Goal: Task Accomplishment & Management: Manage account settings

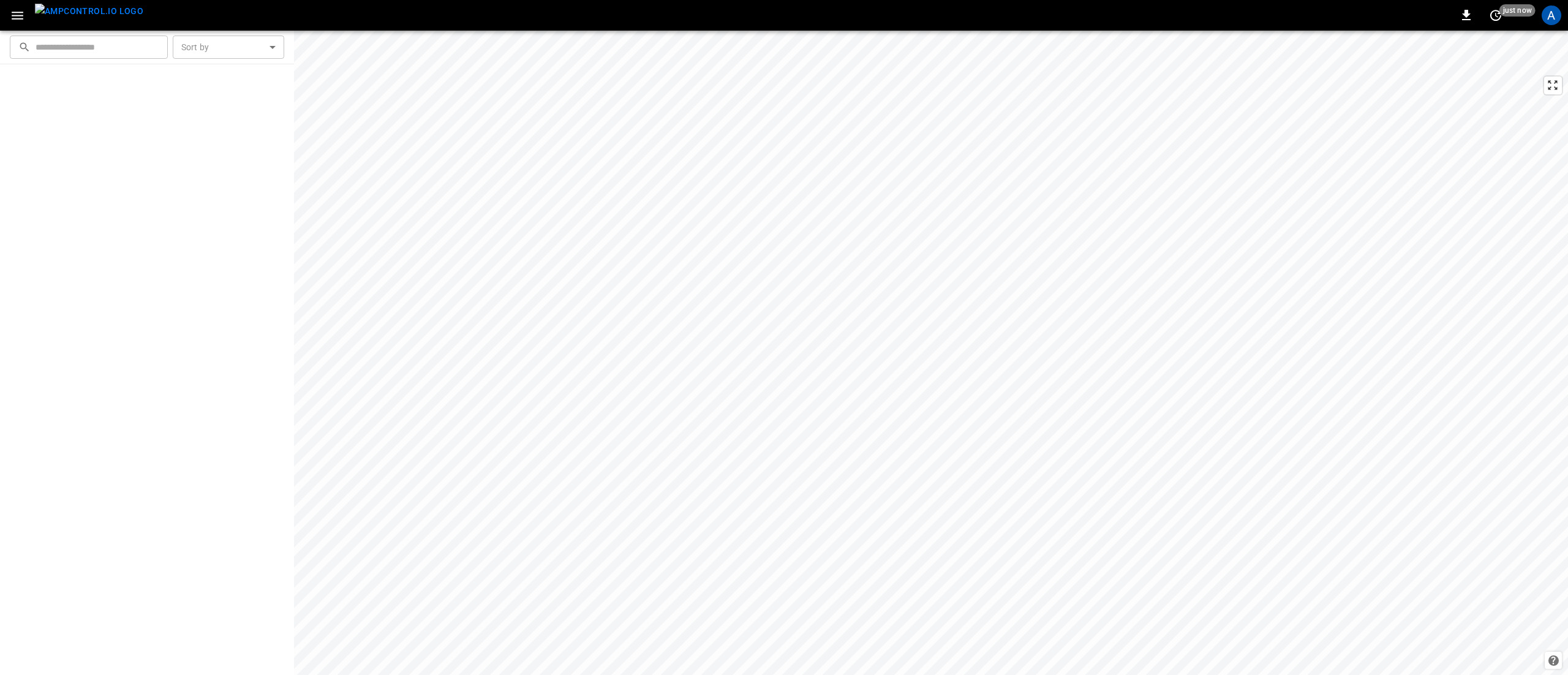
scroll to position [858, 0]
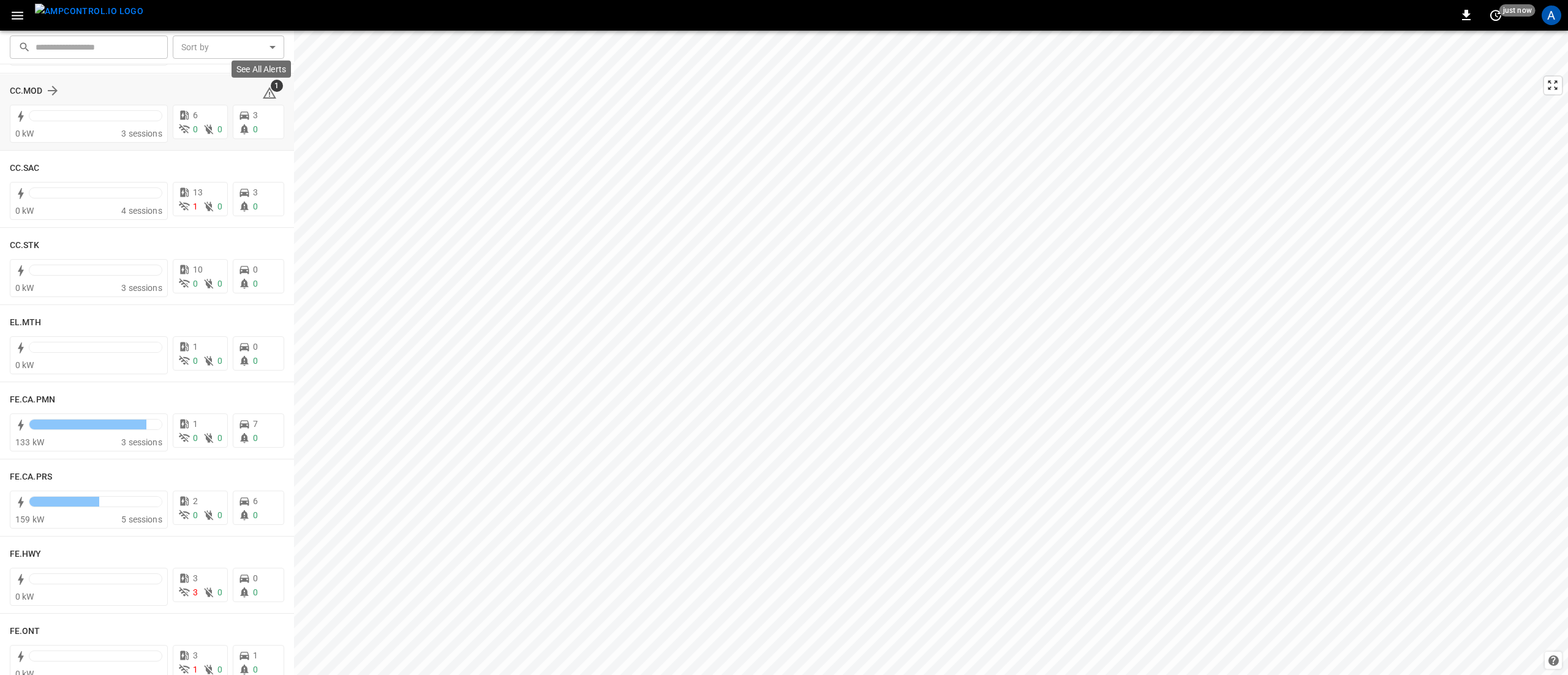
click at [268, 97] on icon at bounding box center [270, 93] width 15 height 15
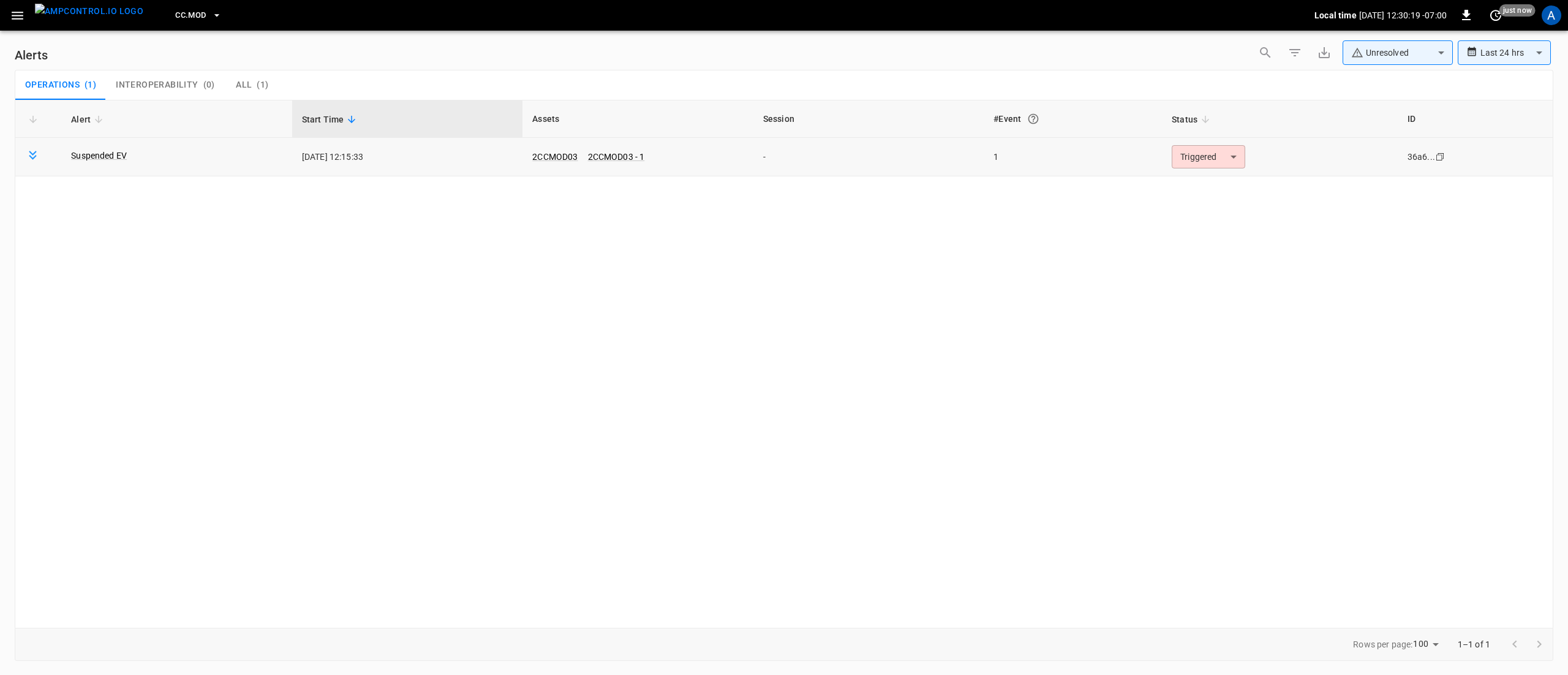
click at [1216, 156] on body "**********" at bounding box center [784, 335] width 1568 height 671
click at [1223, 190] on li "Resolved" at bounding box center [1207, 187] width 78 height 22
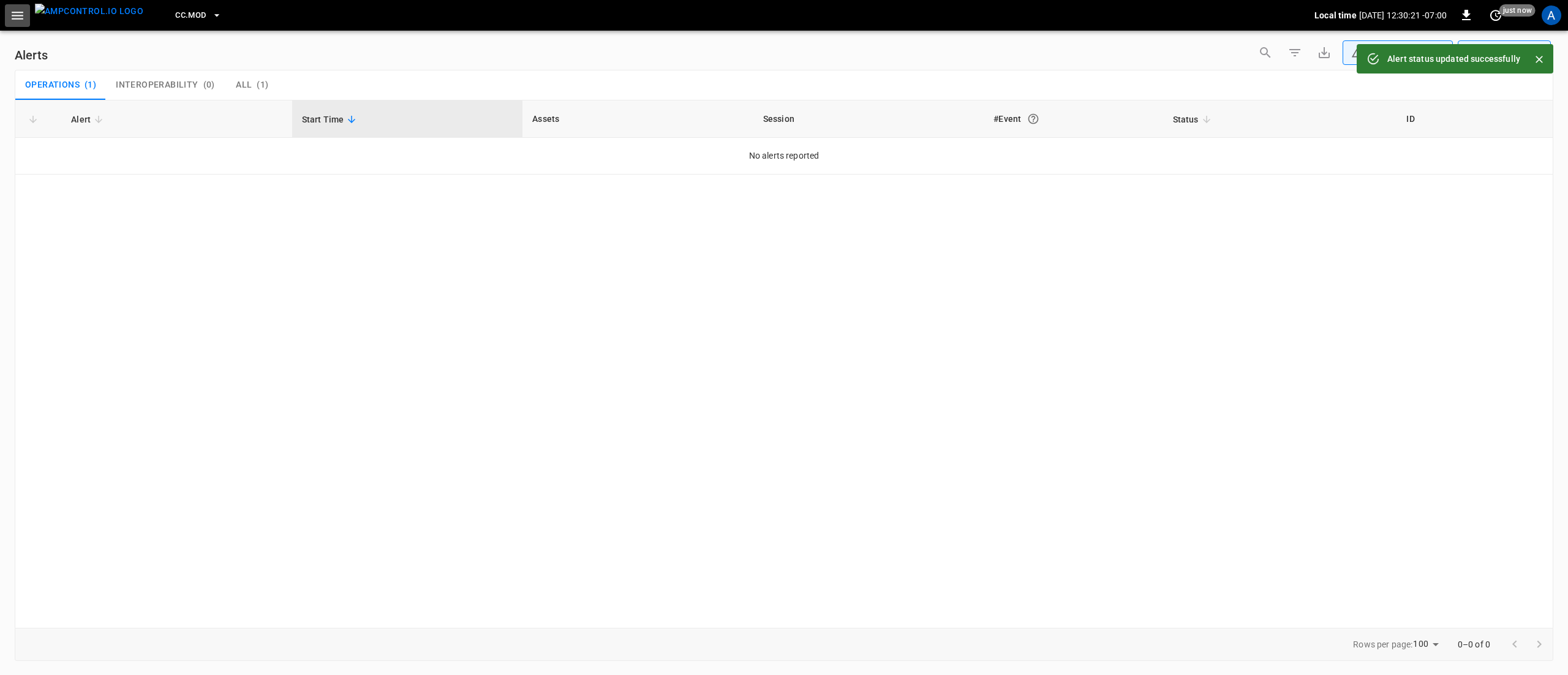
click at [22, 14] on icon "button" at bounding box center [17, 16] width 16 height 16
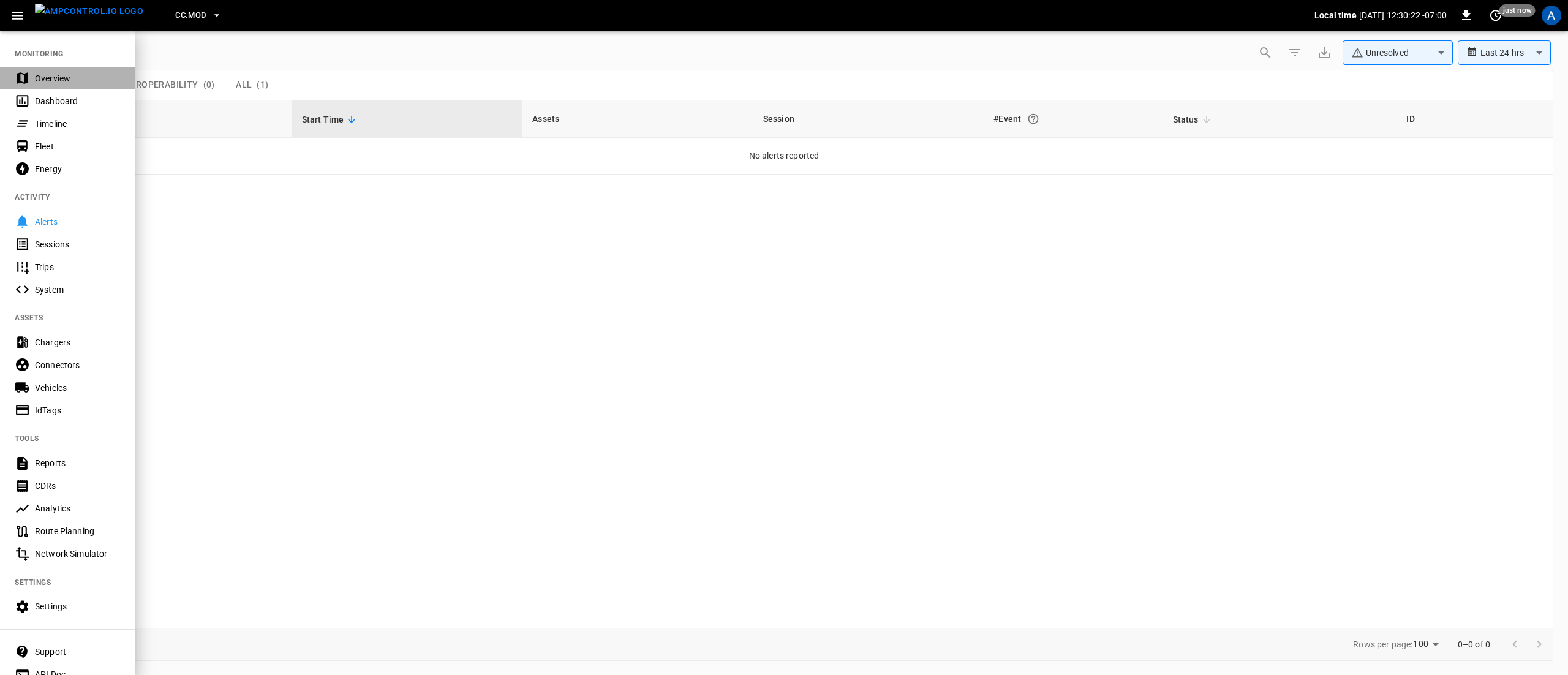
click at [72, 84] on div "Overview" at bounding box center [78, 78] width 85 height 12
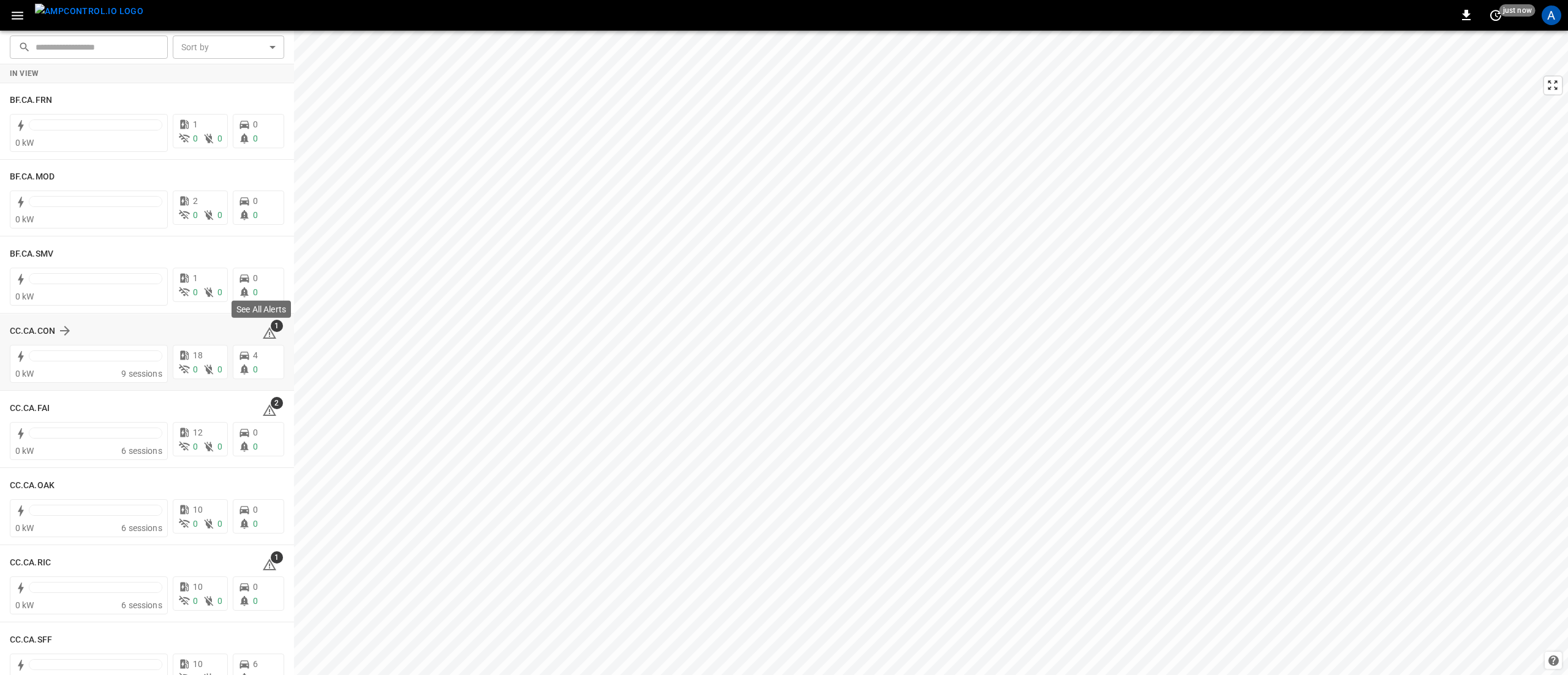
click at [262, 329] on icon at bounding box center [270, 333] width 15 height 15
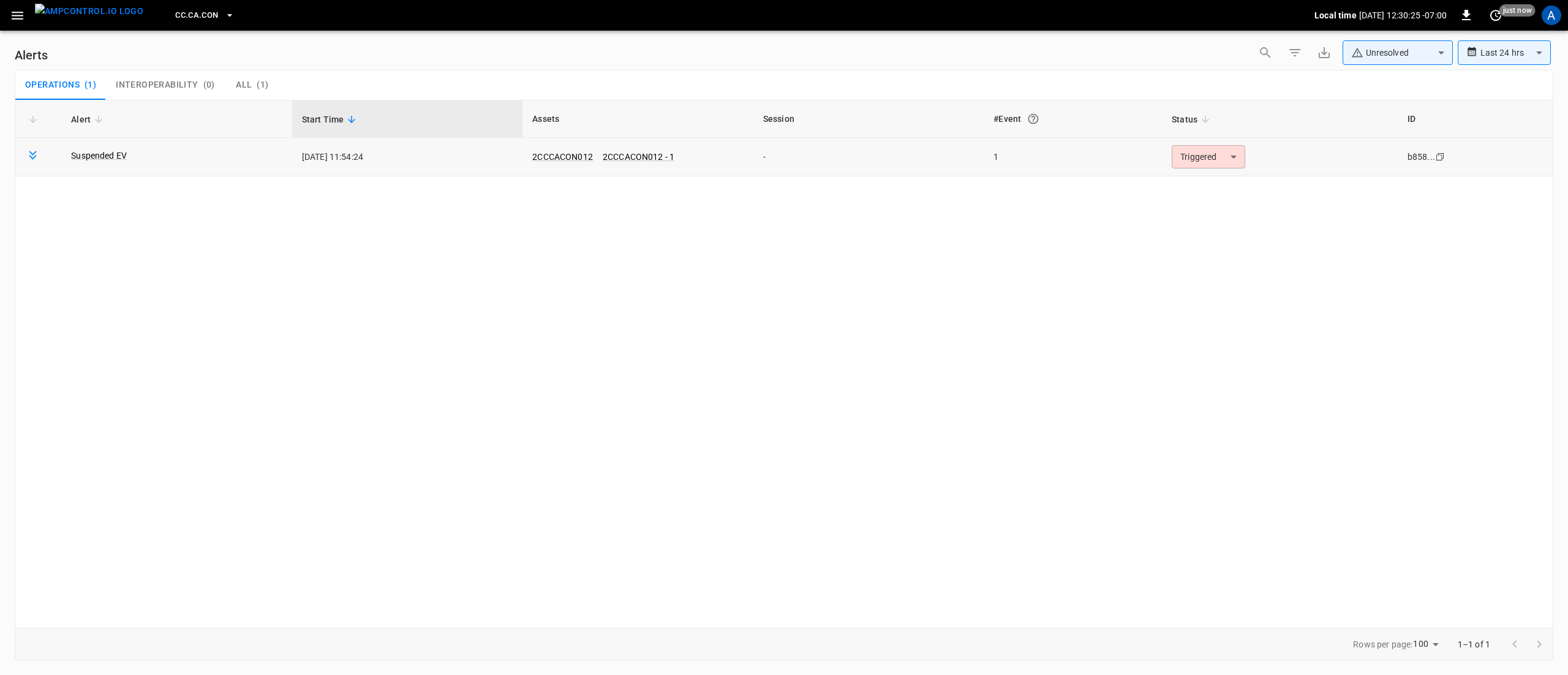
click at [1229, 155] on body "**********" at bounding box center [784, 335] width 1568 height 671
click at [1222, 193] on li "Resolved" at bounding box center [1207, 187] width 78 height 22
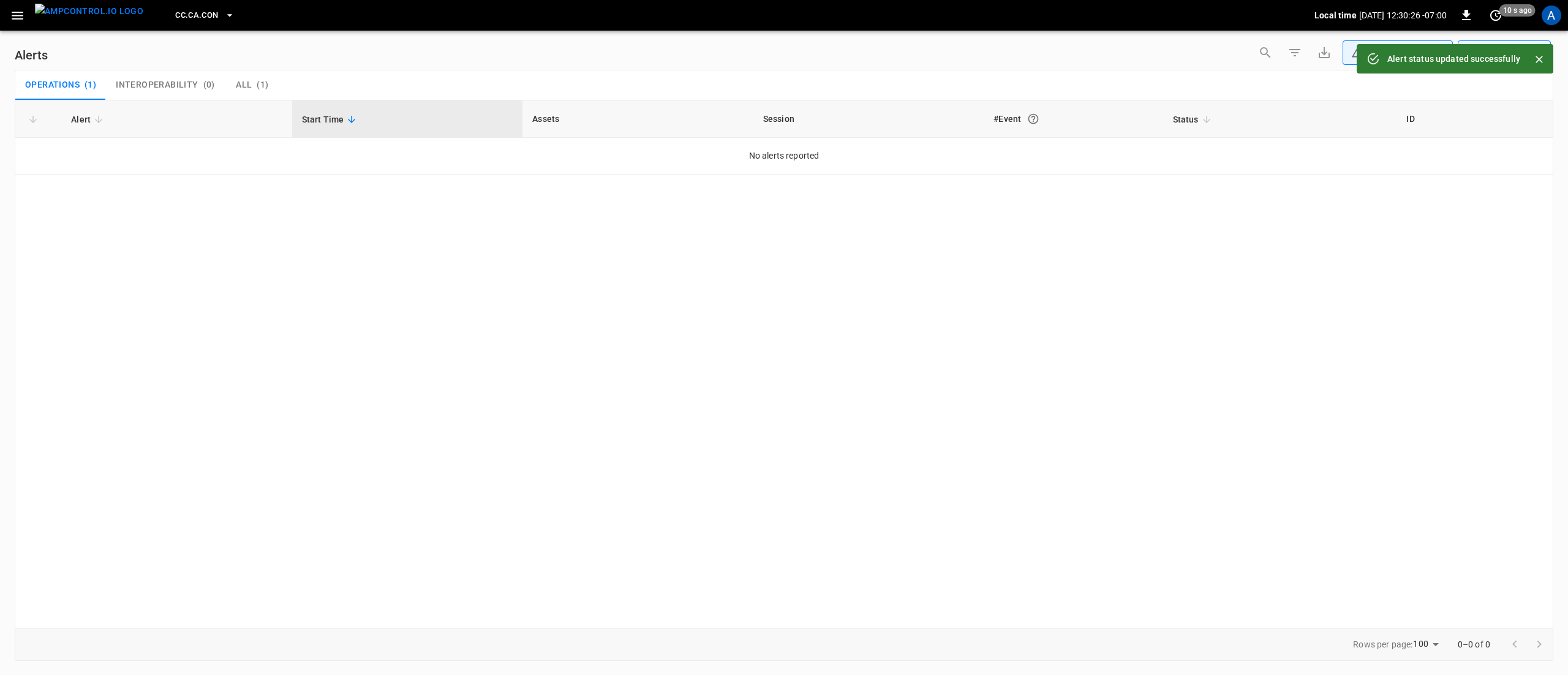
click at [10, 16] on icon "button" at bounding box center [17, 16] width 16 height 16
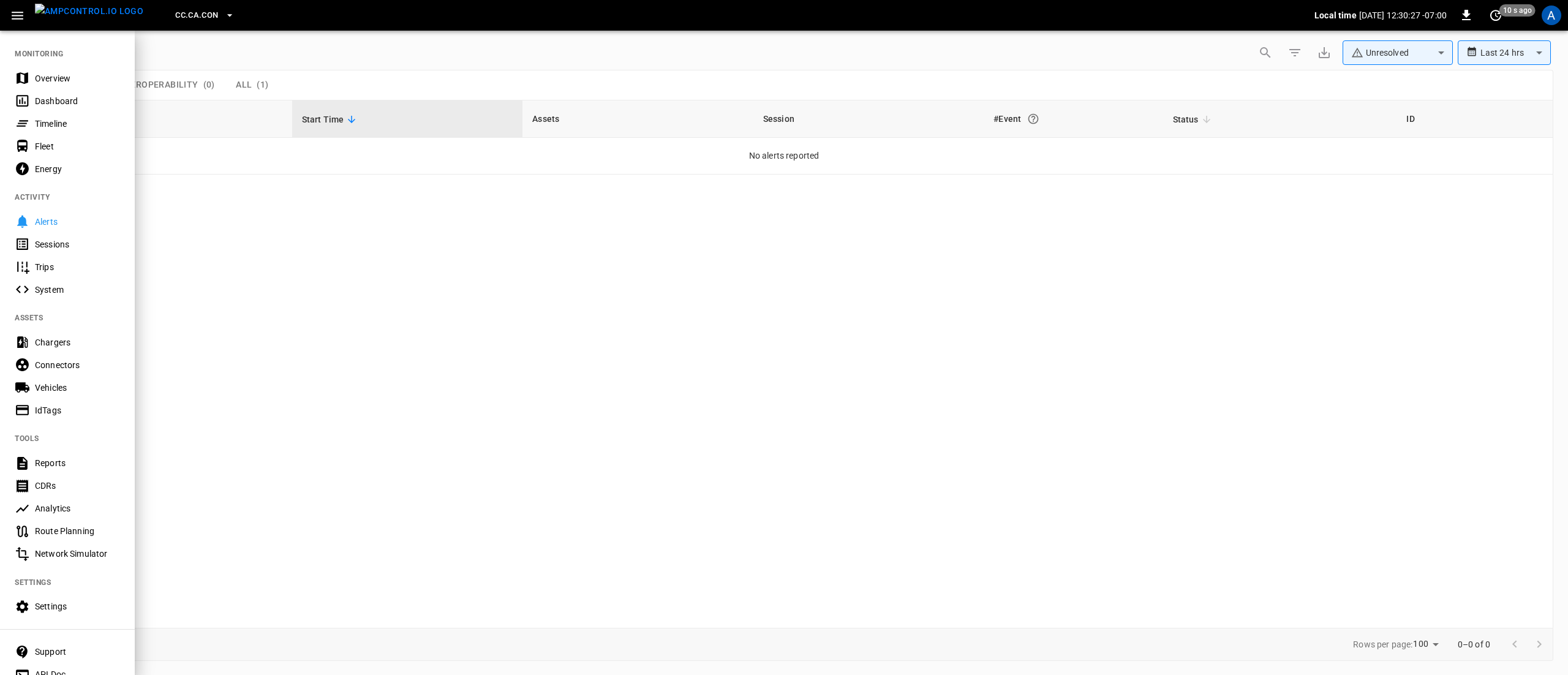
click at [40, 78] on div "Overview" at bounding box center [78, 78] width 85 height 12
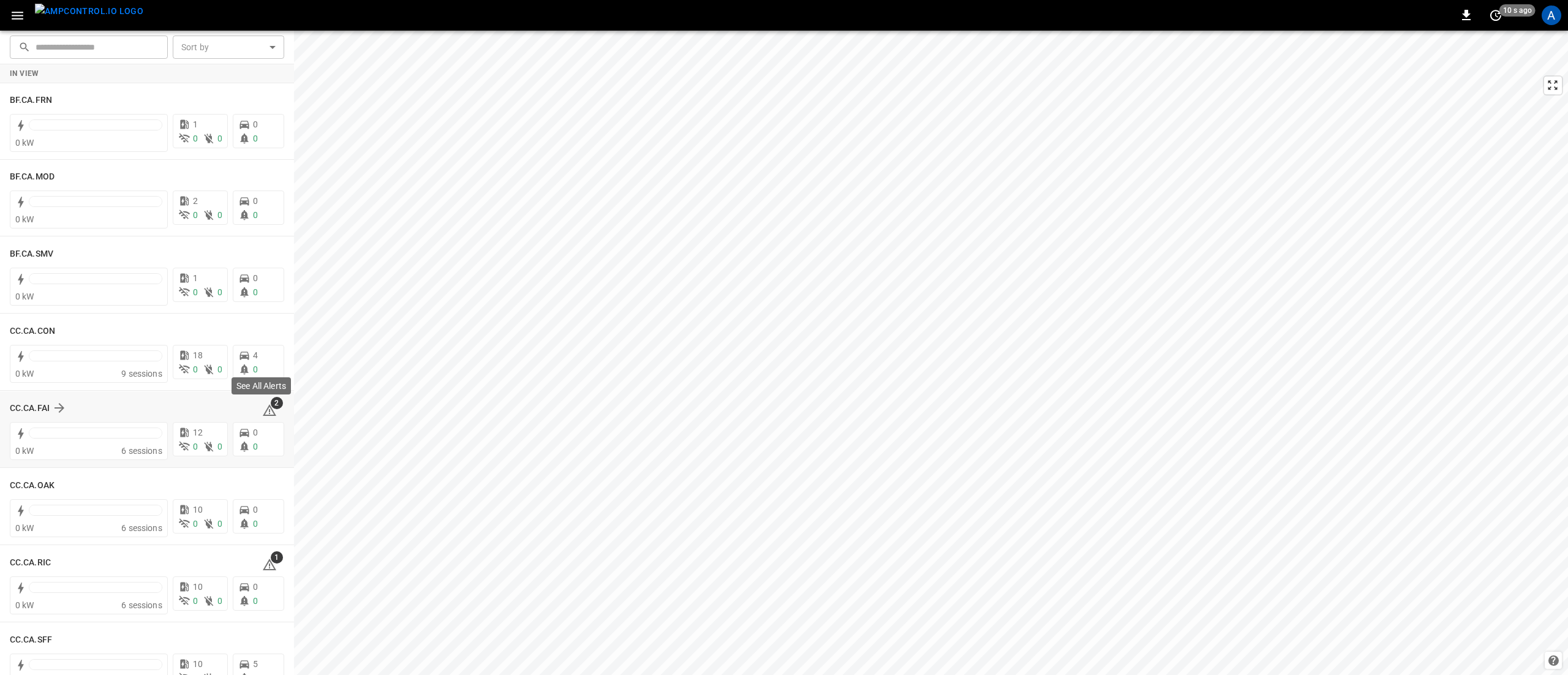
click at [268, 411] on icon at bounding box center [270, 411] width 15 height 15
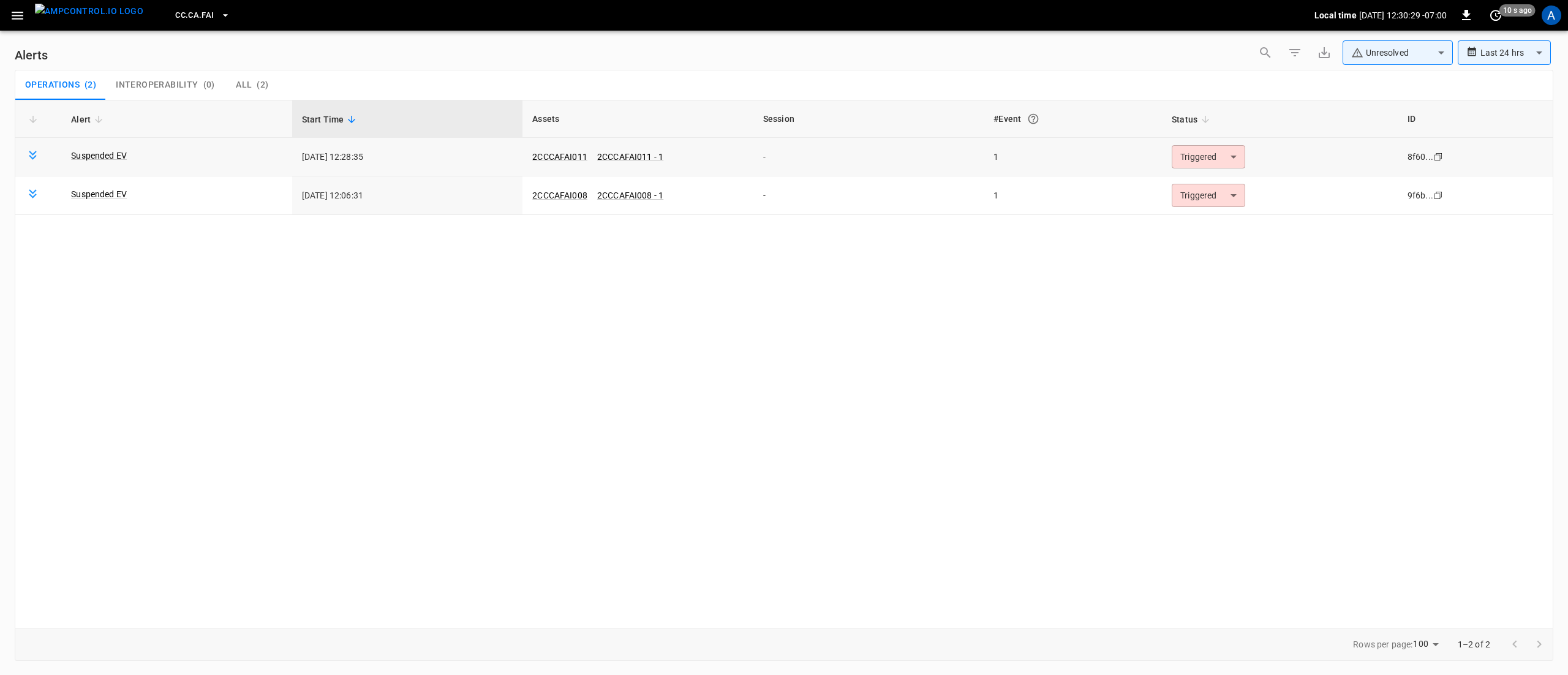
click at [1198, 158] on body "**********" at bounding box center [784, 335] width 1568 height 671
click at [1195, 188] on li "Resolved" at bounding box center [1207, 187] width 78 height 22
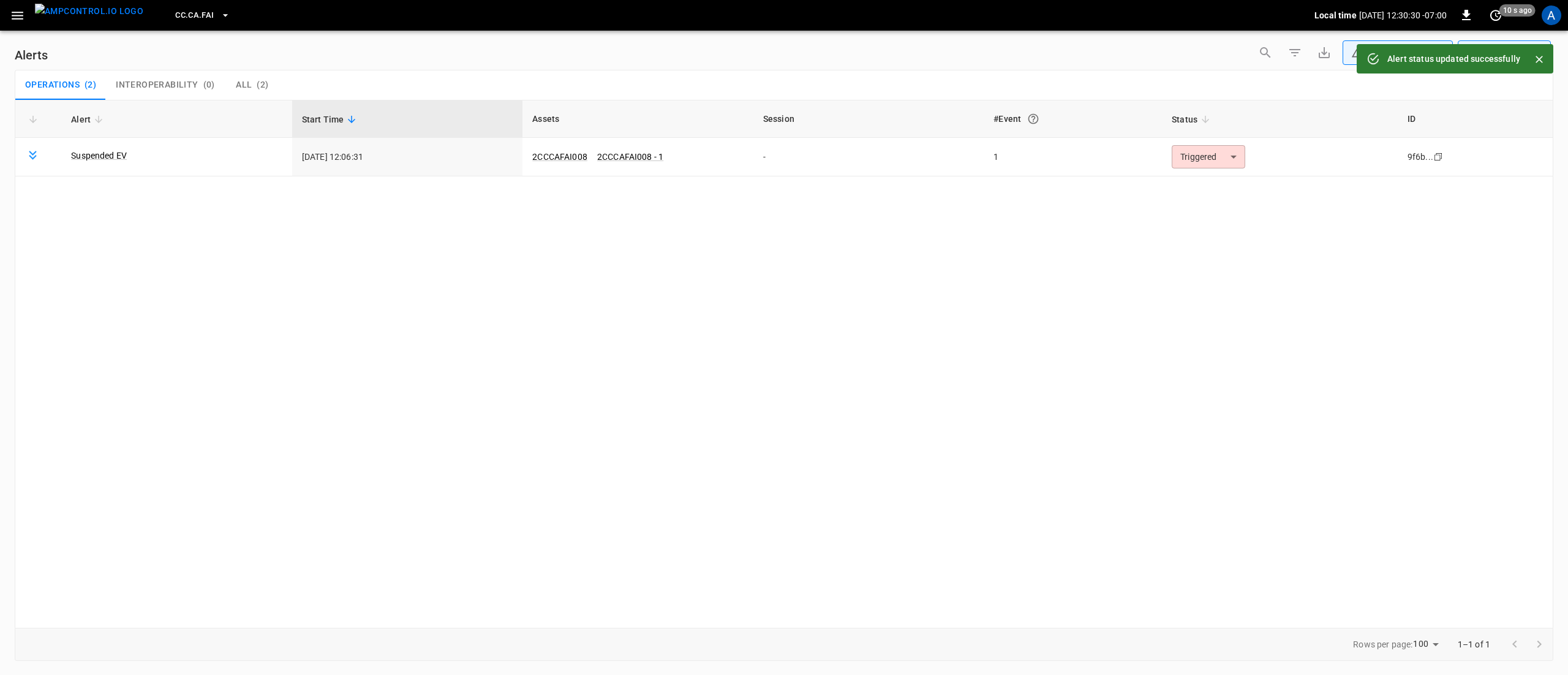
click at [1195, 195] on div "Alert Start Time Assets Session #Event Status ID Suspended EV [DATE] 12:06:31 2…" at bounding box center [784, 364] width 1539 height 528
click at [1192, 161] on body "**********" at bounding box center [784, 335] width 1568 height 671
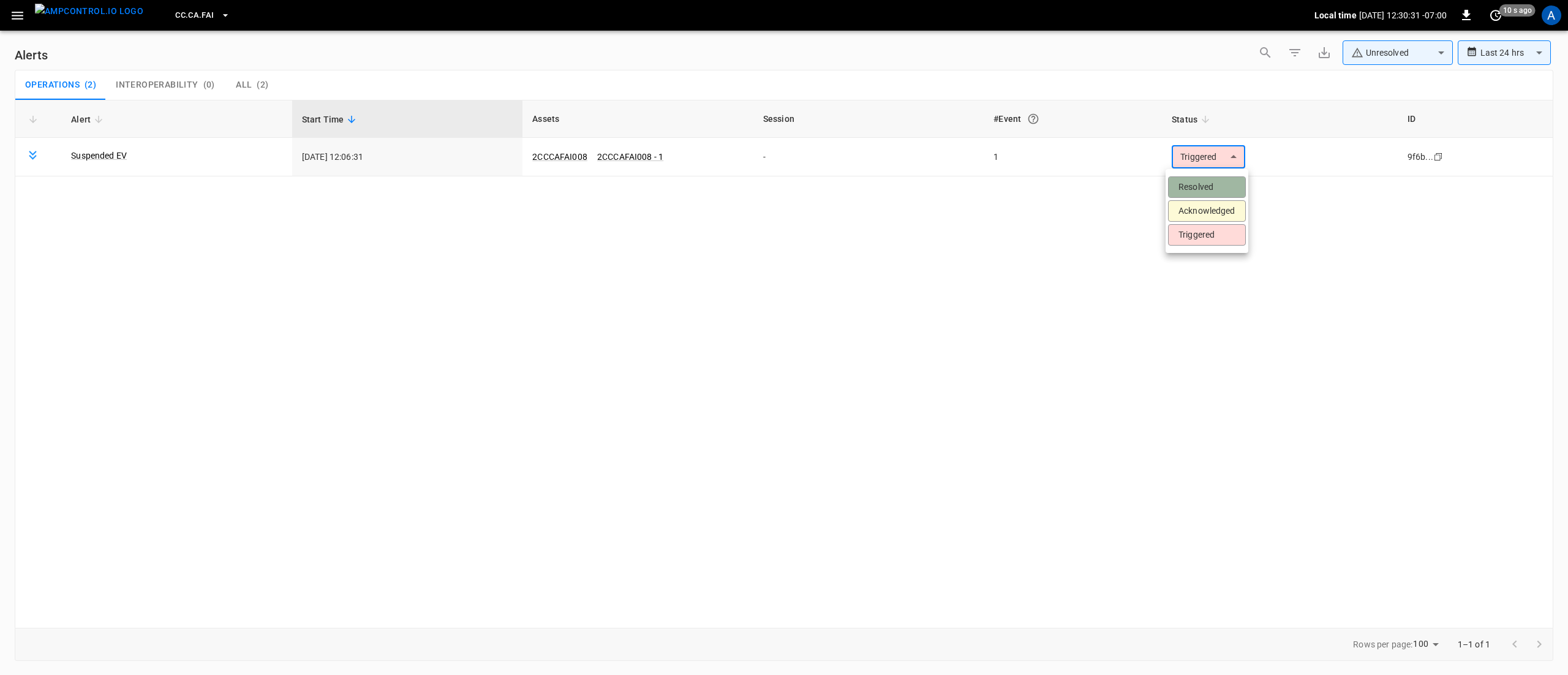
click at [1195, 184] on li "Resolved" at bounding box center [1207, 187] width 78 height 22
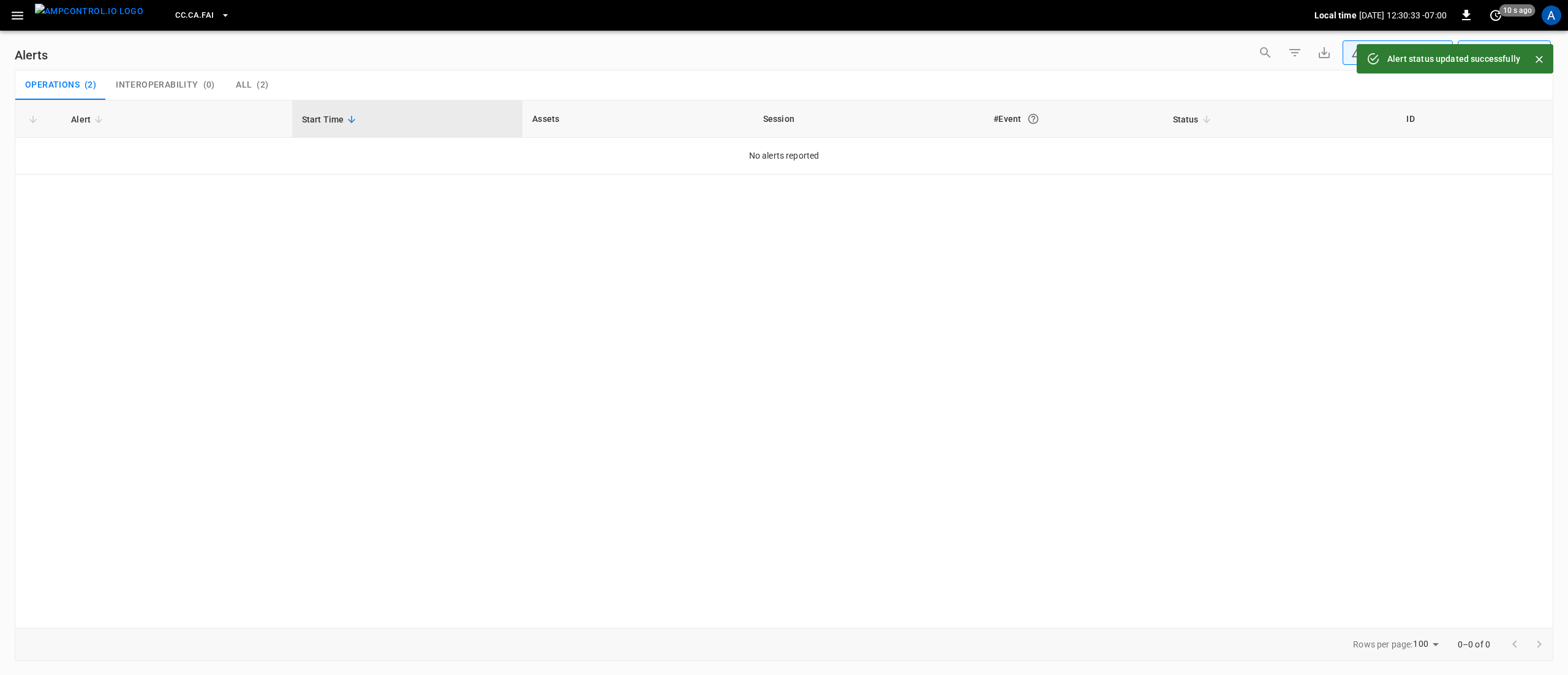
click at [20, 13] on icon "button" at bounding box center [17, 16] width 16 height 16
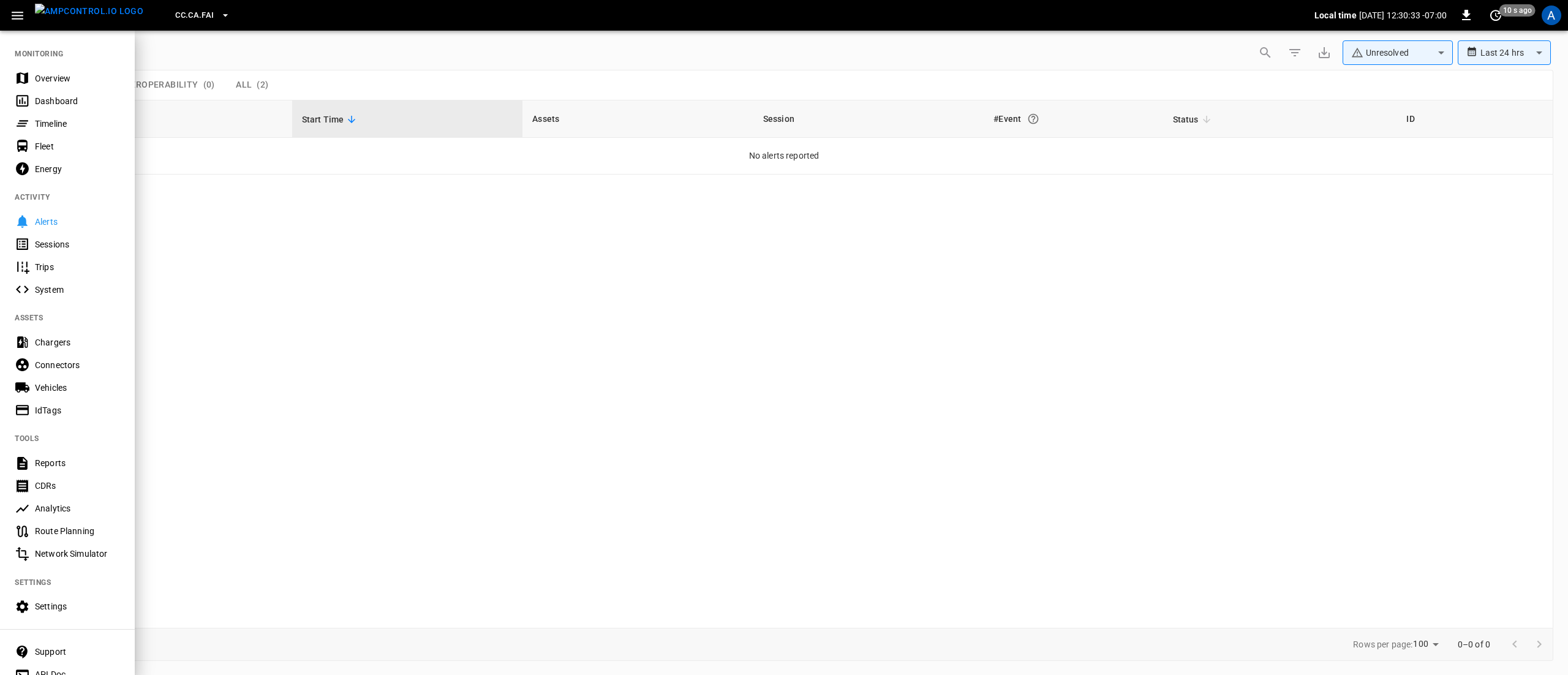
click at [46, 69] on div "Overview" at bounding box center [67, 78] width 134 height 22
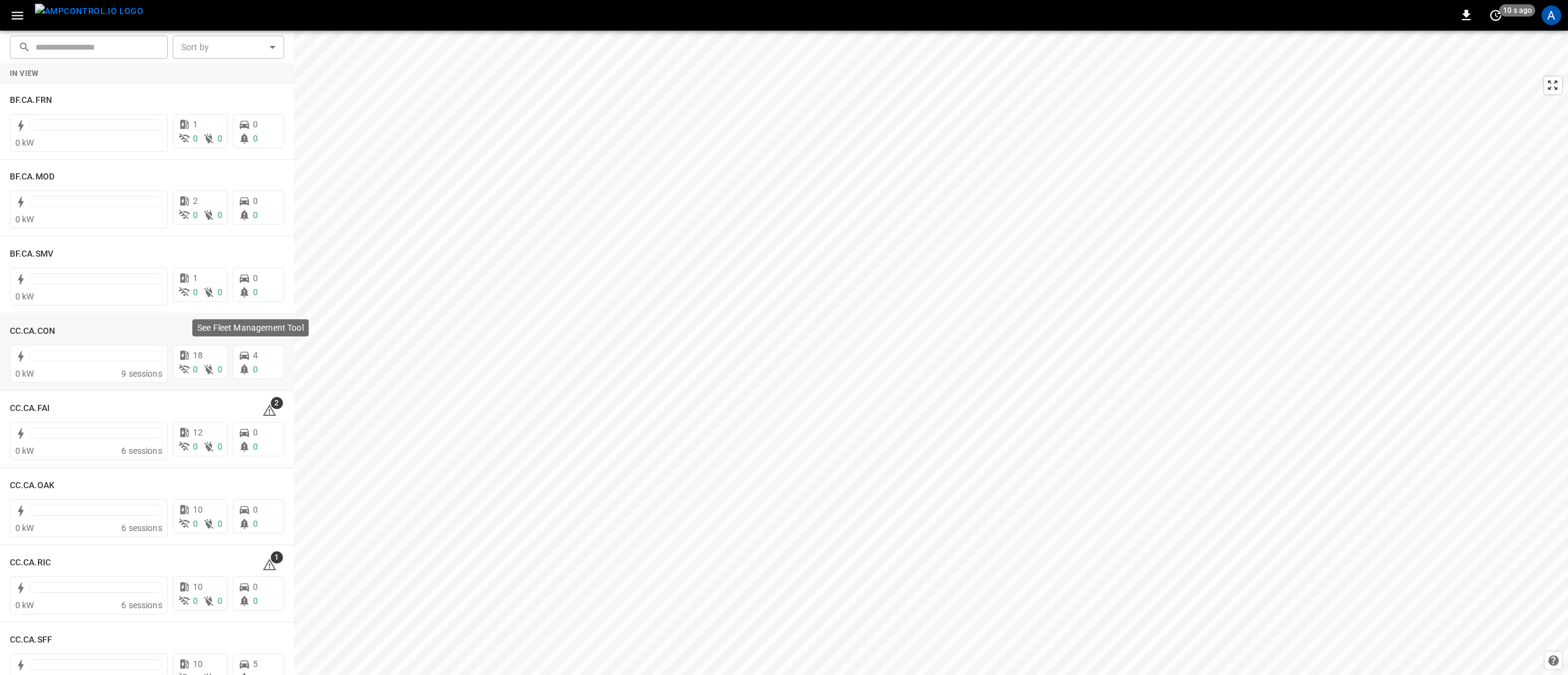
scroll to position [122, 0]
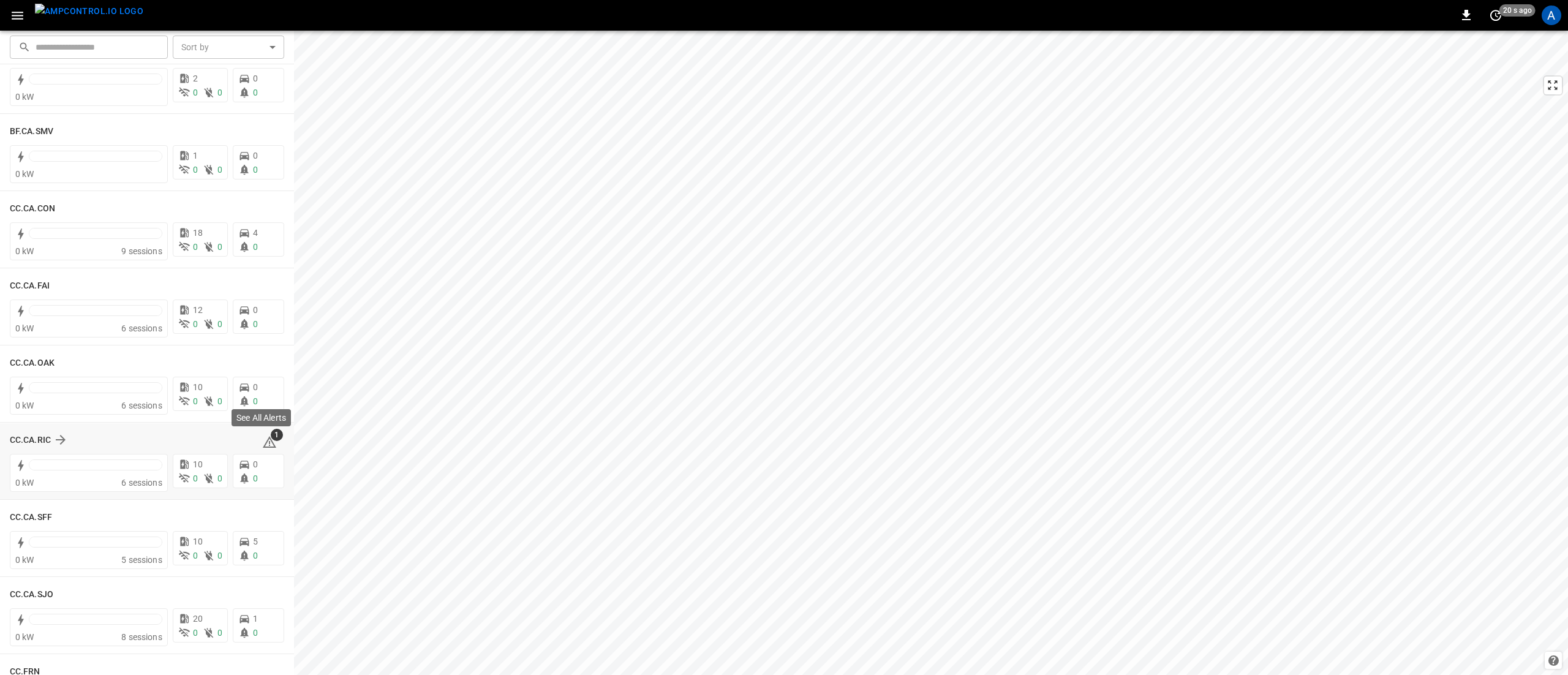
click at [262, 444] on icon at bounding box center [270, 442] width 15 height 15
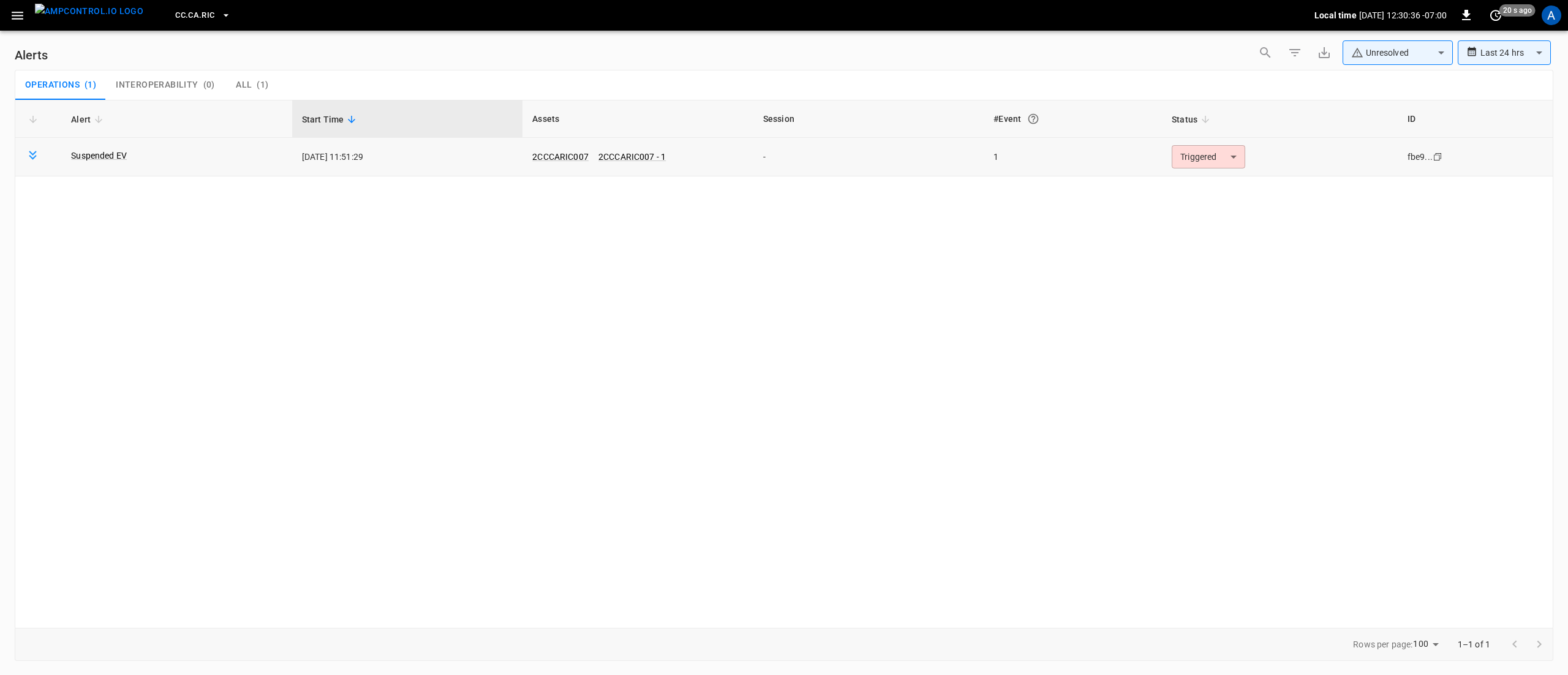
click at [1195, 158] on body "**********" at bounding box center [784, 335] width 1568 height 671
click at [1179, 186] on li "Resolved" at bounding box center [1207, 187] width 78 height 22
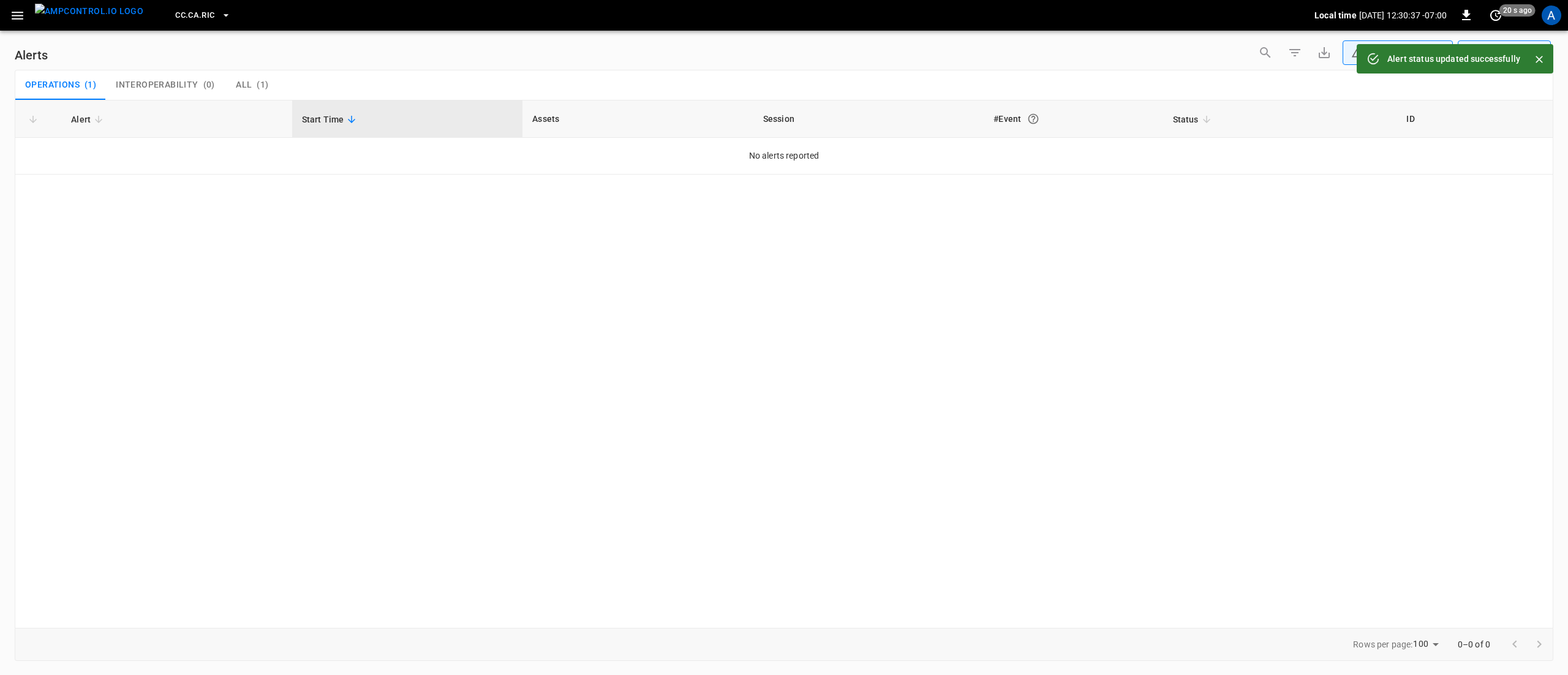
click at [21, 12] on icon "button" at bounding box center [18, 16] width 12 height 8
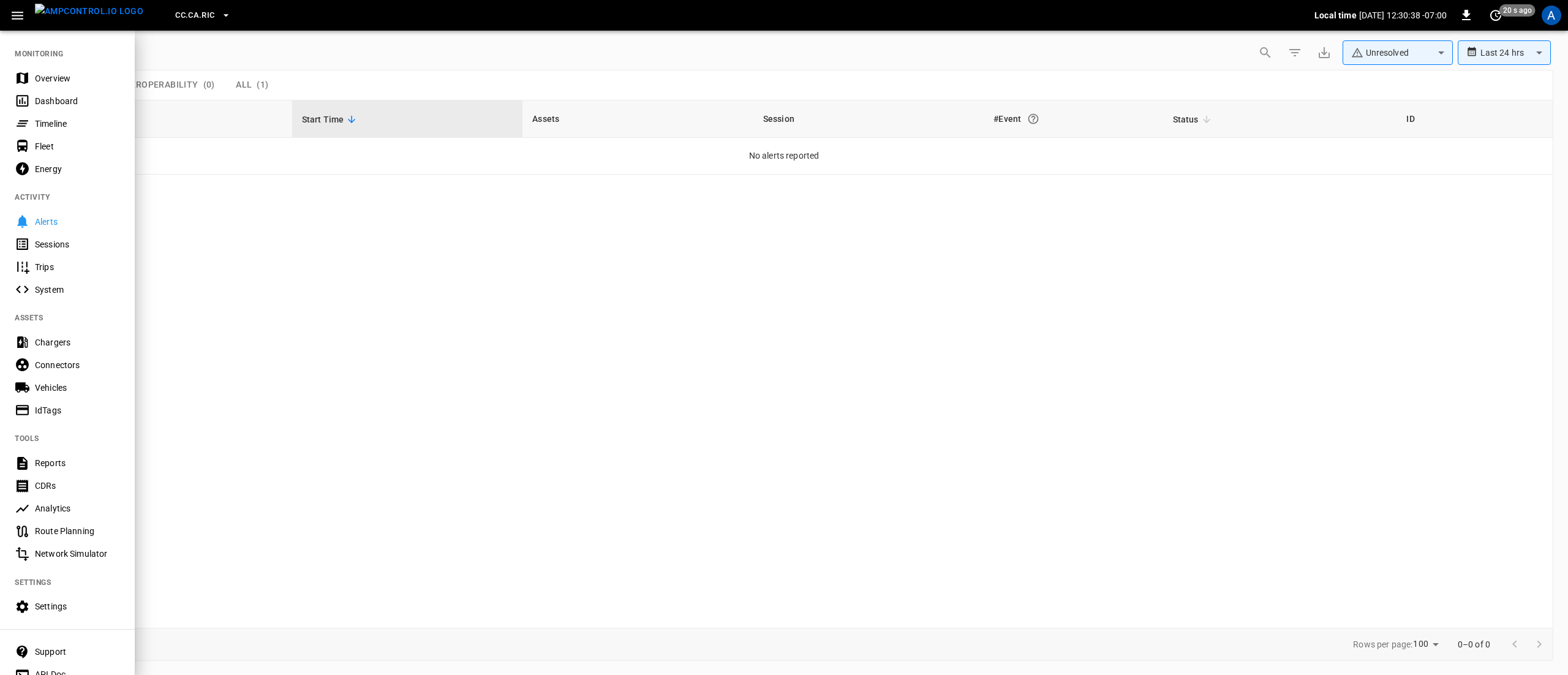
click at [67, 75] on div "Overview" at bounding box center [78, 78] width 85 height 12
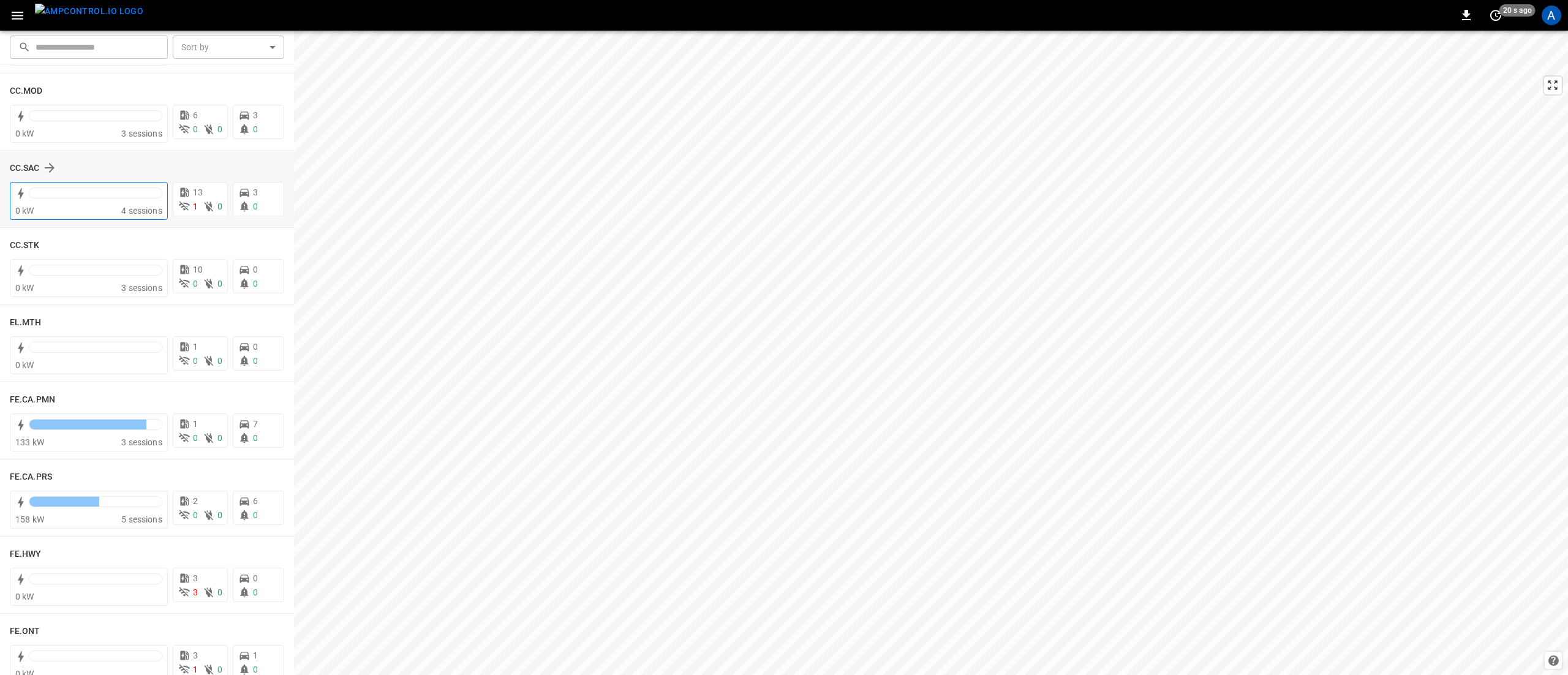
scroll to position [367, 0]
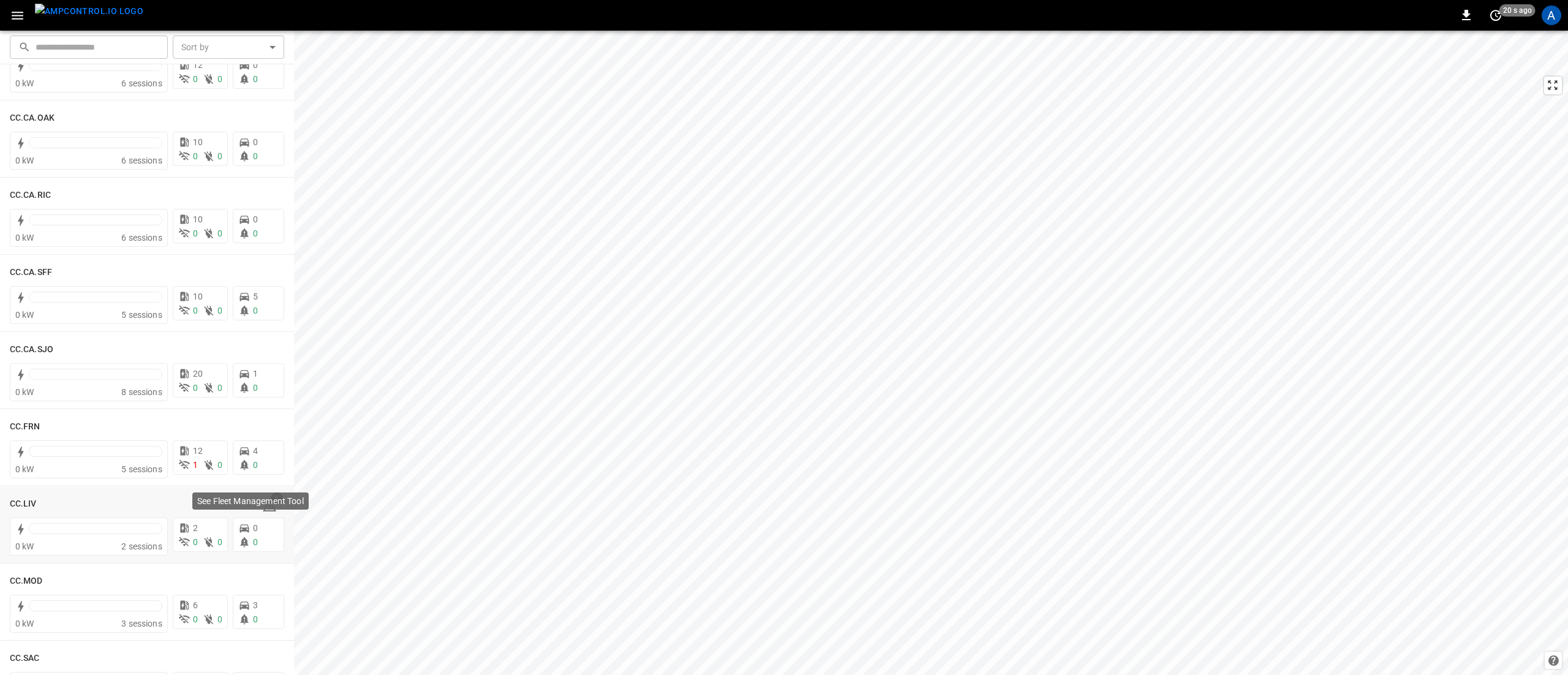
click at [265, 503] on p "See Fleet Management Tool" at bounding box center [250, 501] width 107 height 12
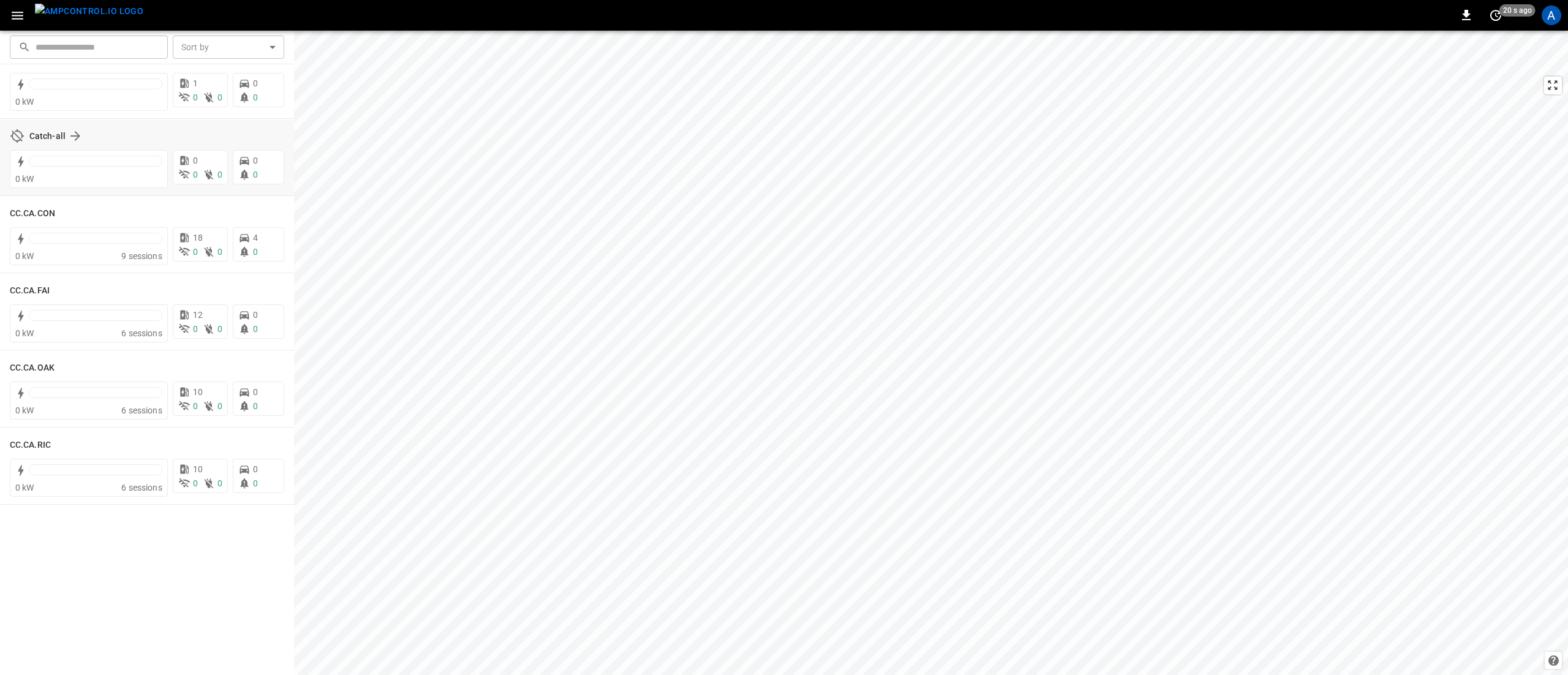
scroll to position [0, 0]
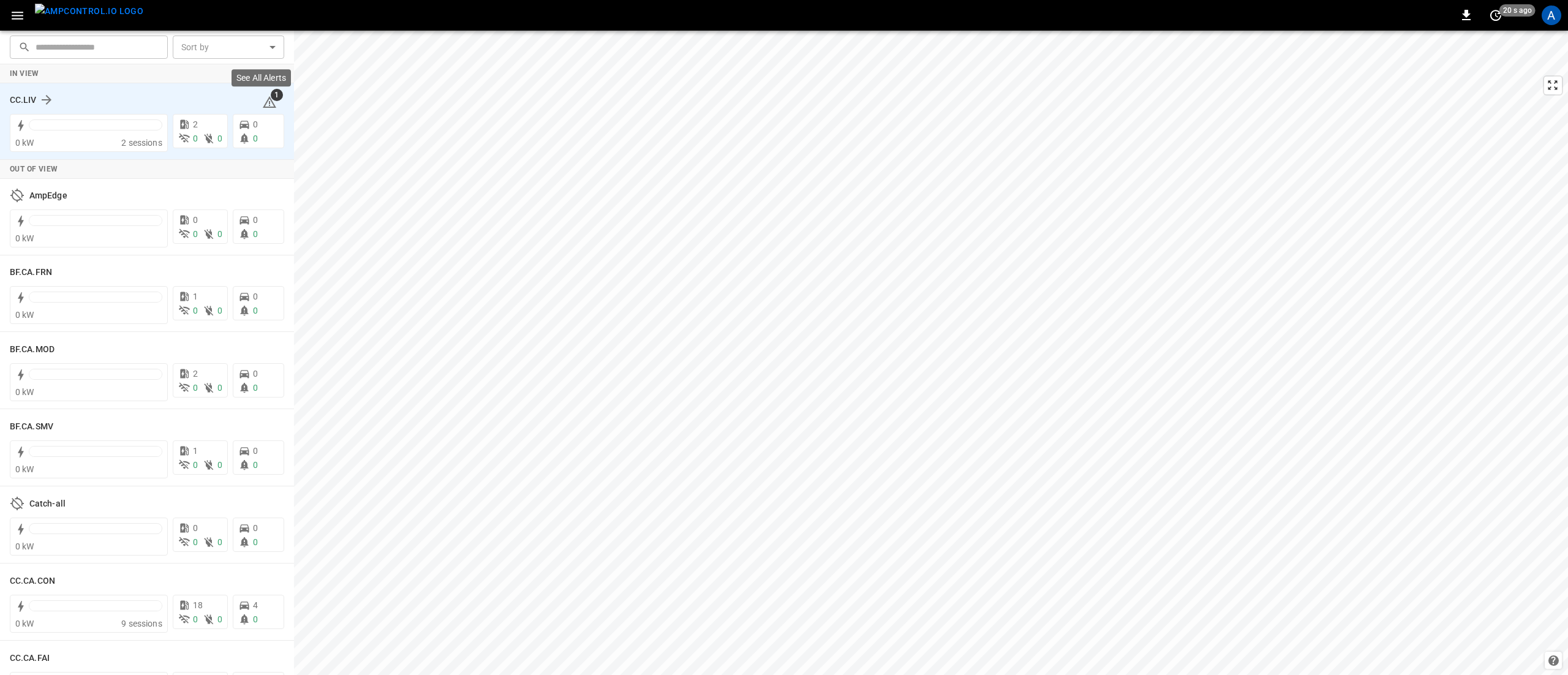
click at [265, 101] on icon at bounding box center [270, 102] width 15 height 15
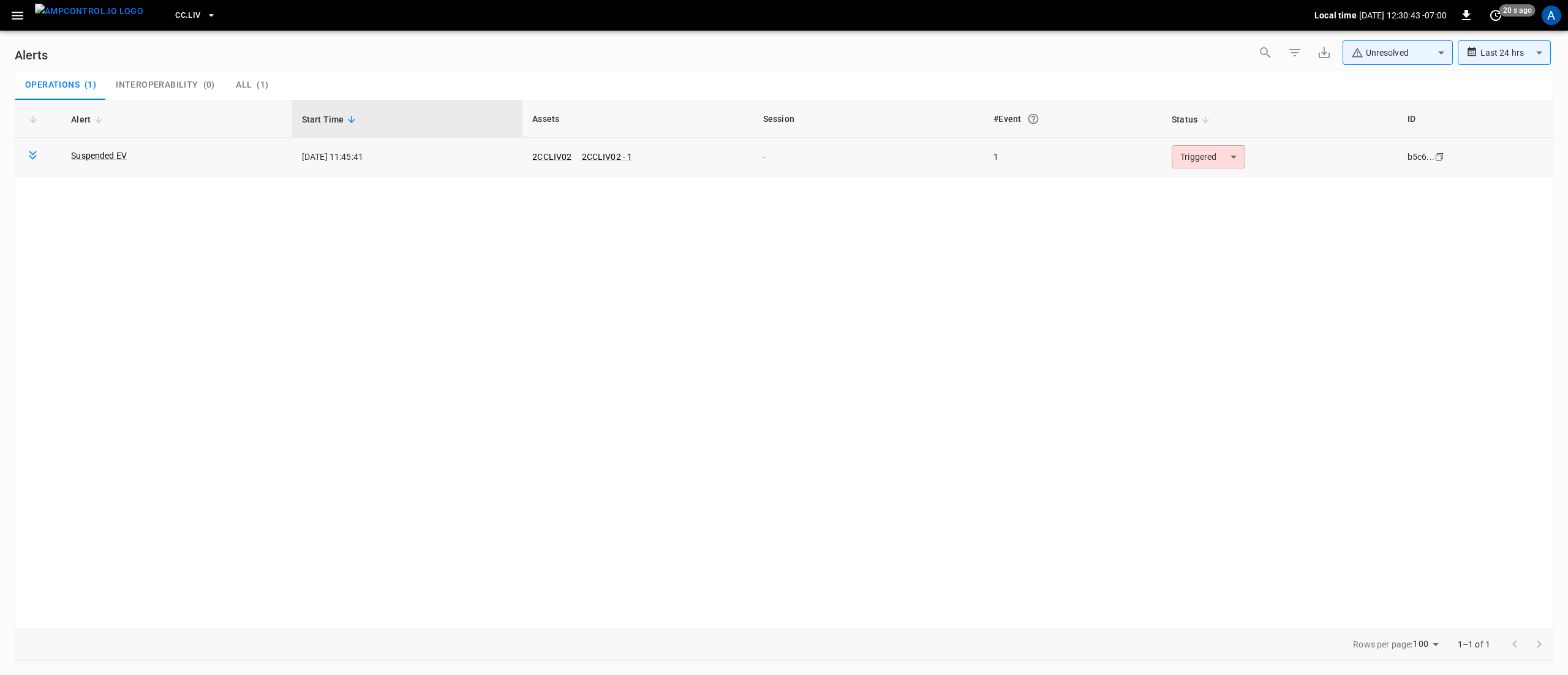
click at [1192, 159] on body "**********" at bounding box center [784, 335] width 1568 height 671
click at [1202, 193] on li "Resolved" at bounding box center [1207, 187] width 78 height 22
click at [17, 16] on icon "button" at bounding box center [18, 16] width 12 height 8
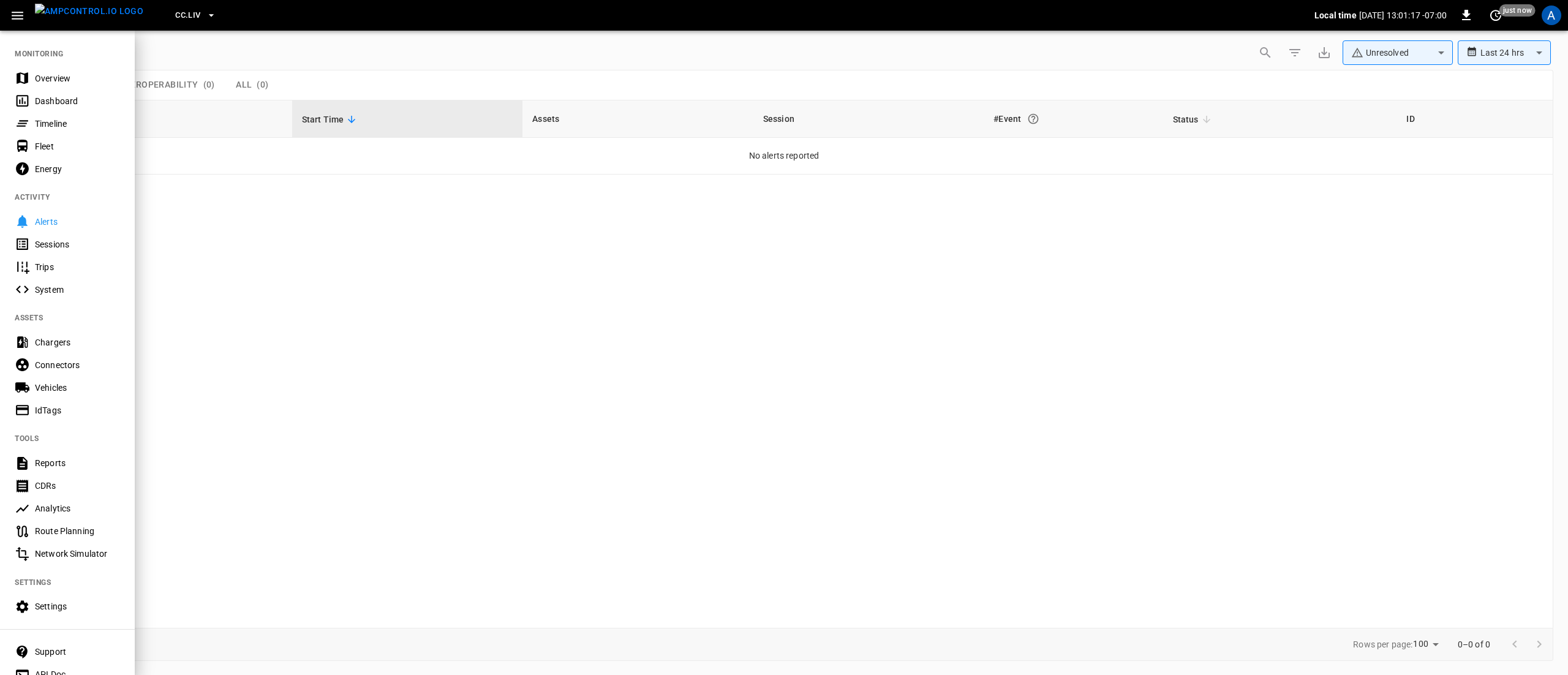
click at [32, 67] on div "Overview" at bounding box center [67, 78] width 134 height 22
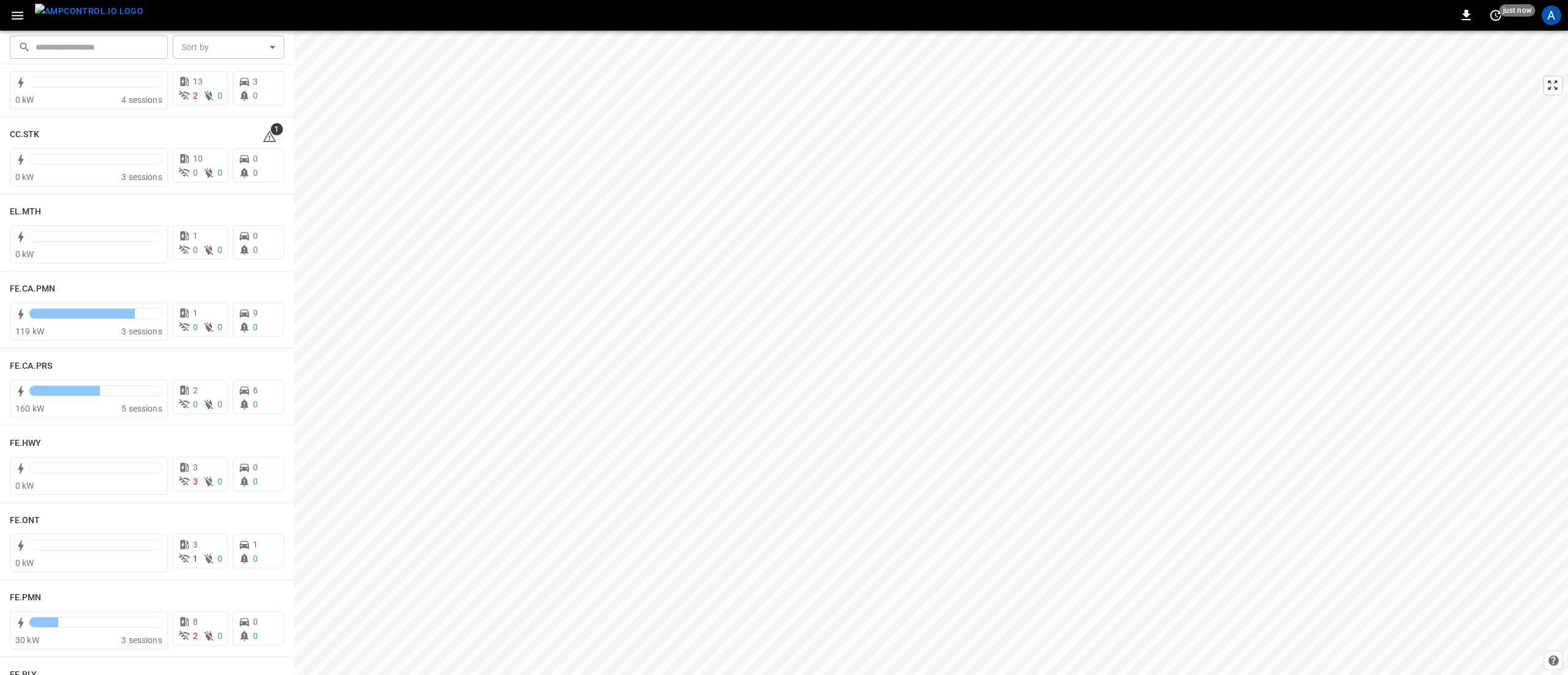
scroll to position [1336, 0]
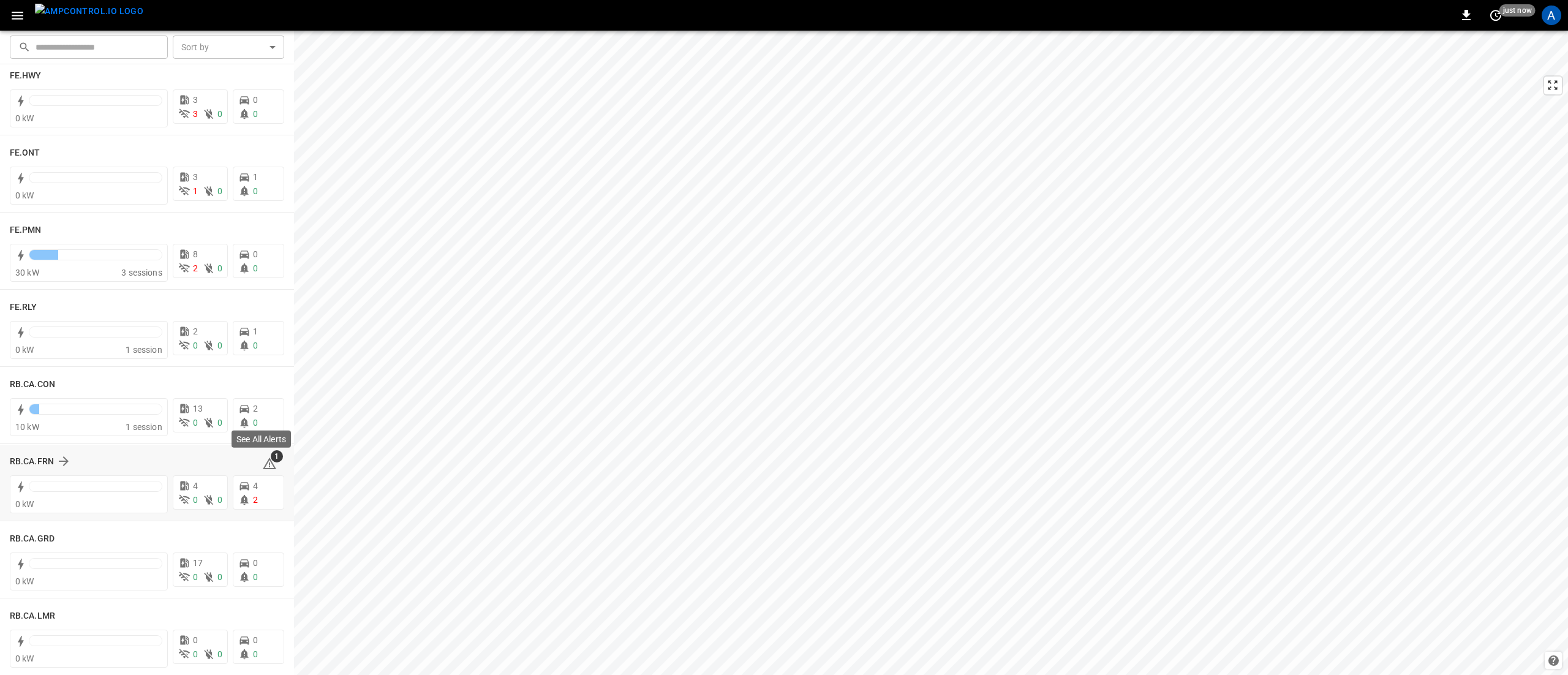
click at [263, 463] on icon at bounding box center [270, 464] width 13 height 12
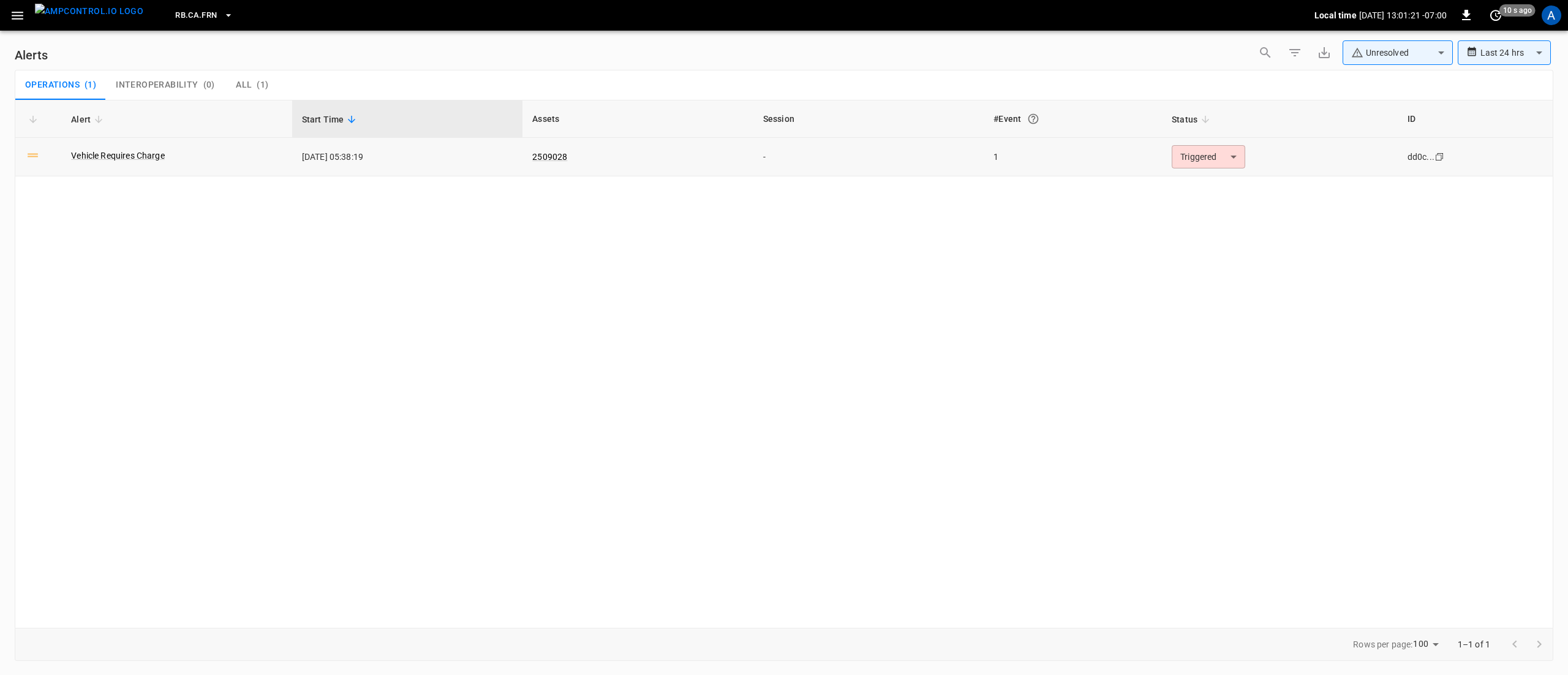
click at [1192, 151] on body "**********" at bounding box center [784, 335] width 1568 height 671
click at [1187, 179] on li "Resolved" at bounding box center [1207, 187] width 78 height 22
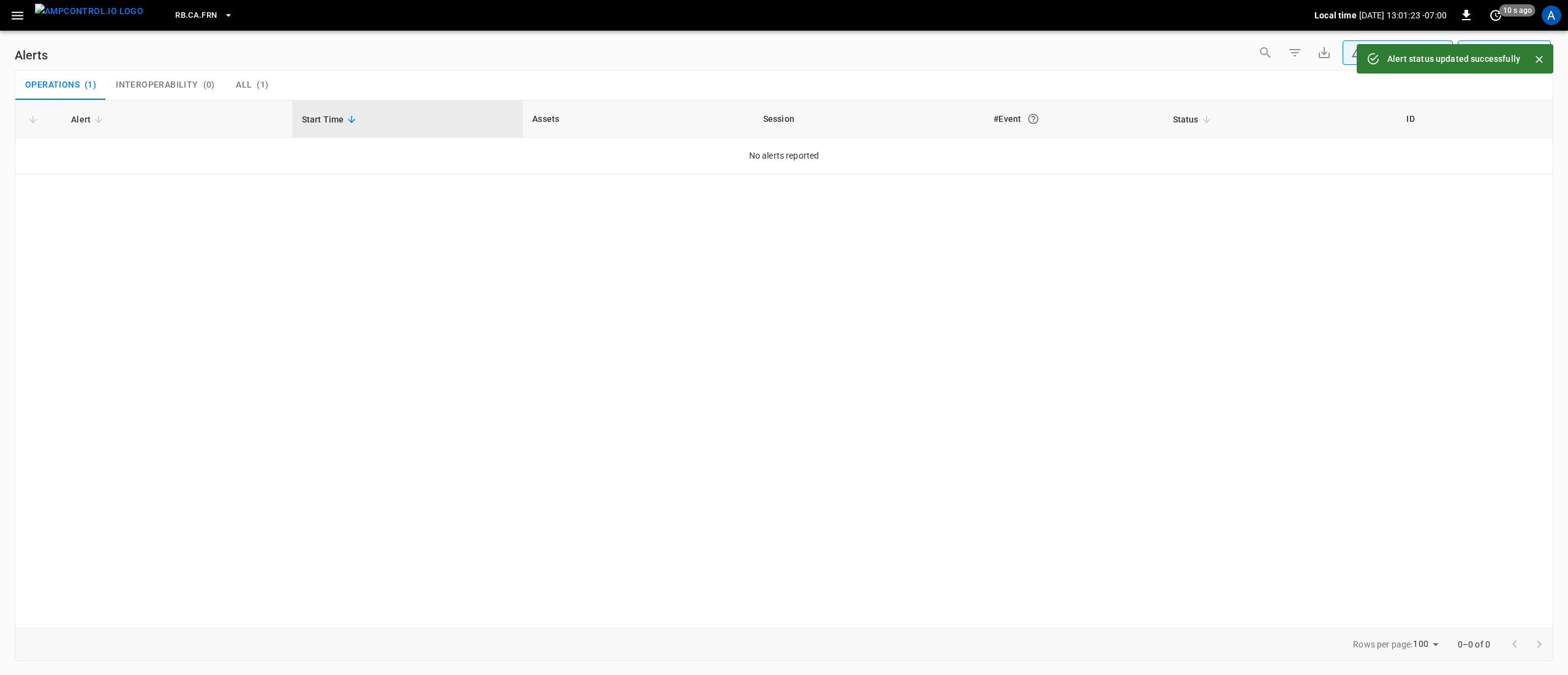
click at [19, 19] on icon "button" at bounding box center [18, 16] width 12 height 8
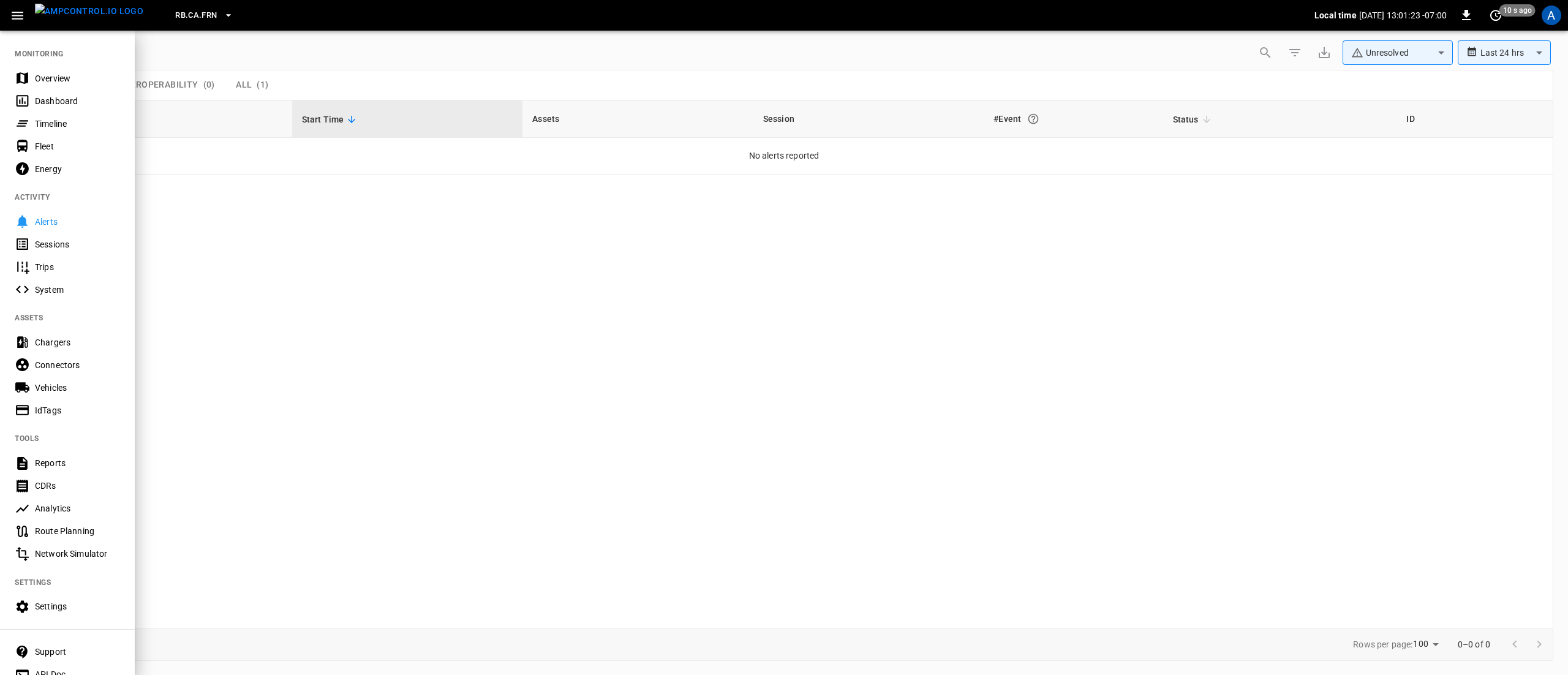
click at [32, 75] on div "Overview" at bounding box center [67, 78] width 134 height 22
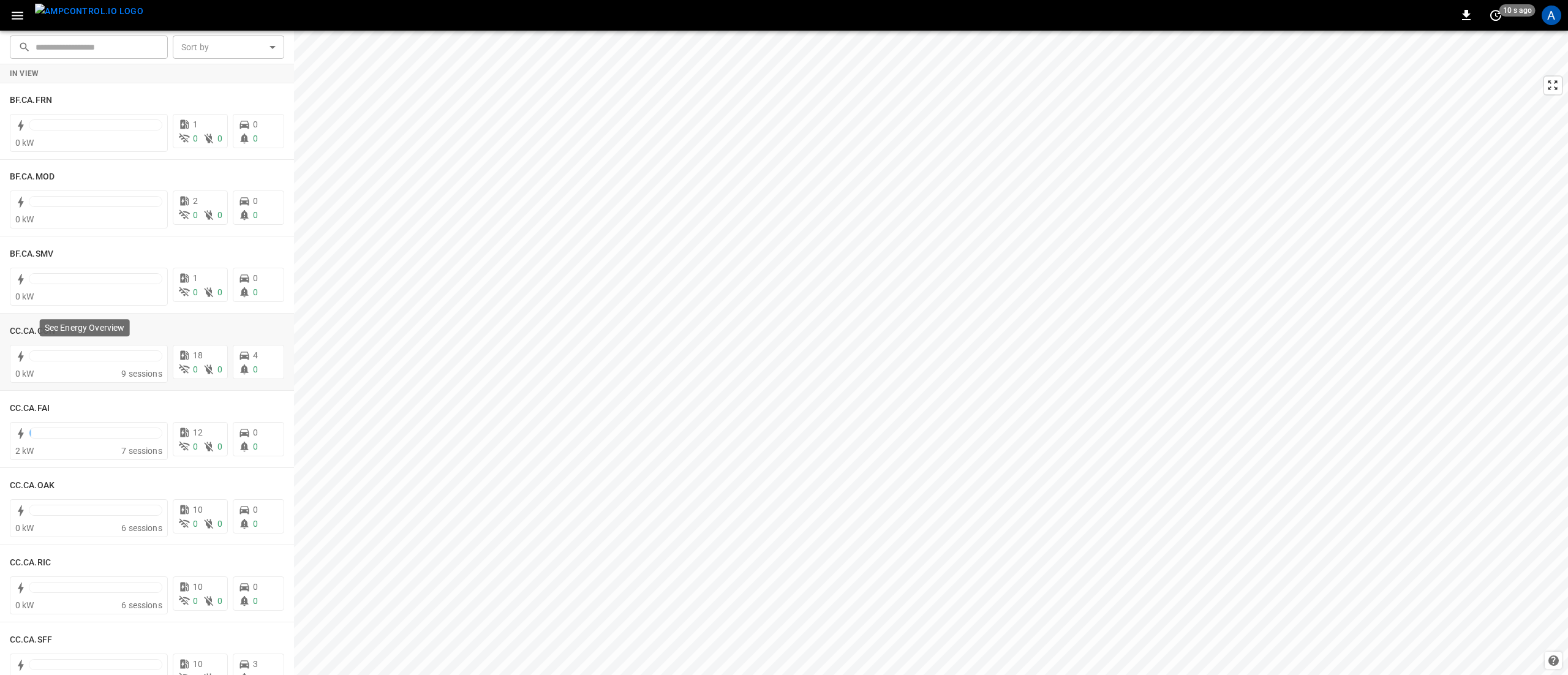
scroll to position [490, 0]
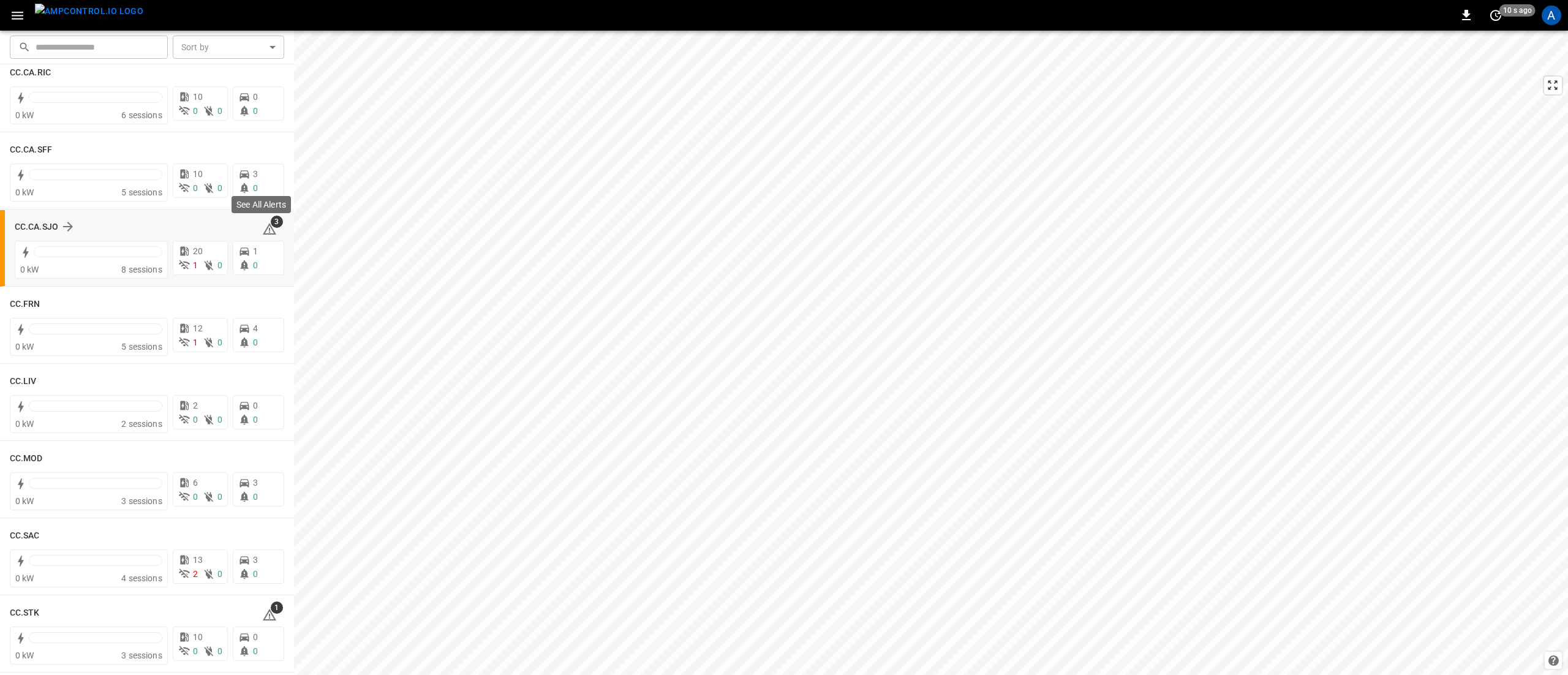
click at [262, 224] on icon at bounding box center [270, 229] width 15 height 15
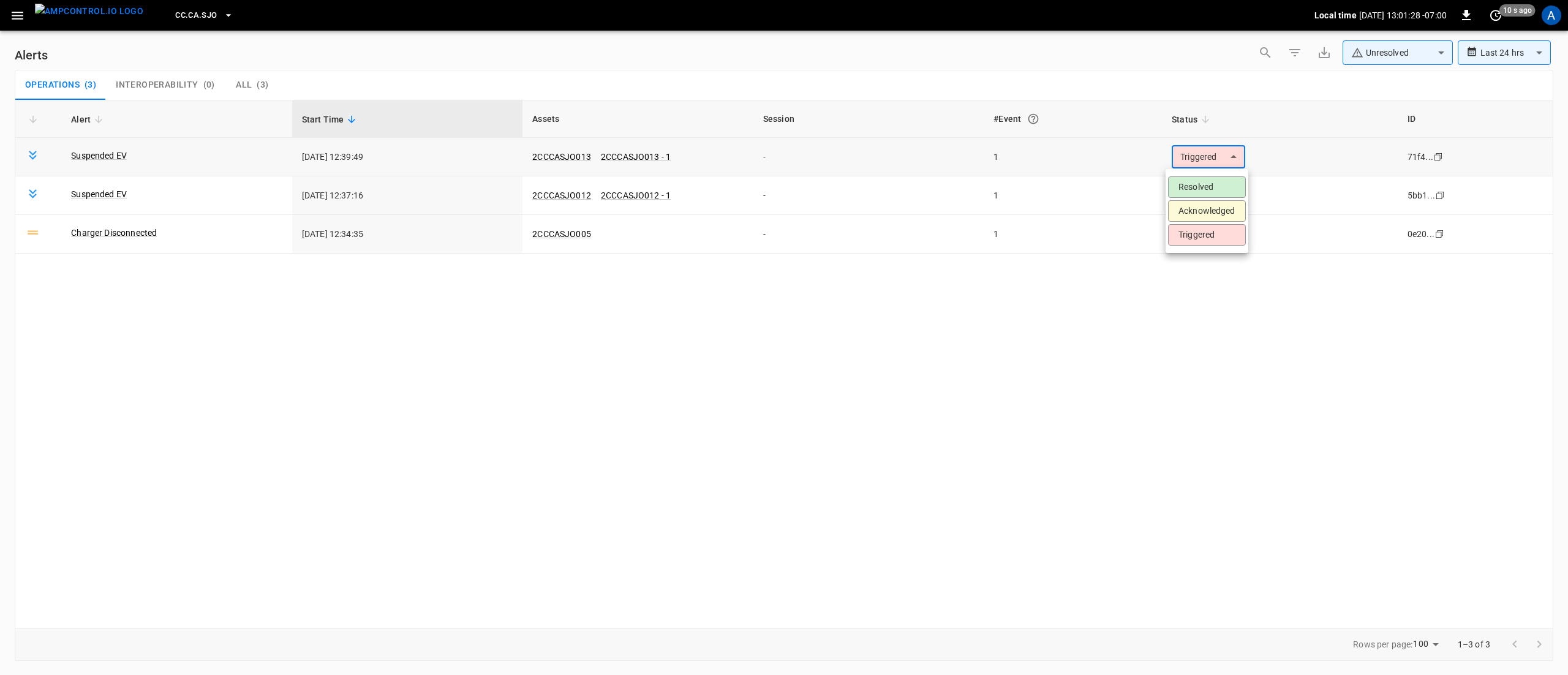
click at [1194, 158] on body "**********" at bounding box center [784, 335] width 1568 height 671
click at [1196, 185] on li "Resolved" at bounding box center [1207, 187] width 78 height 22
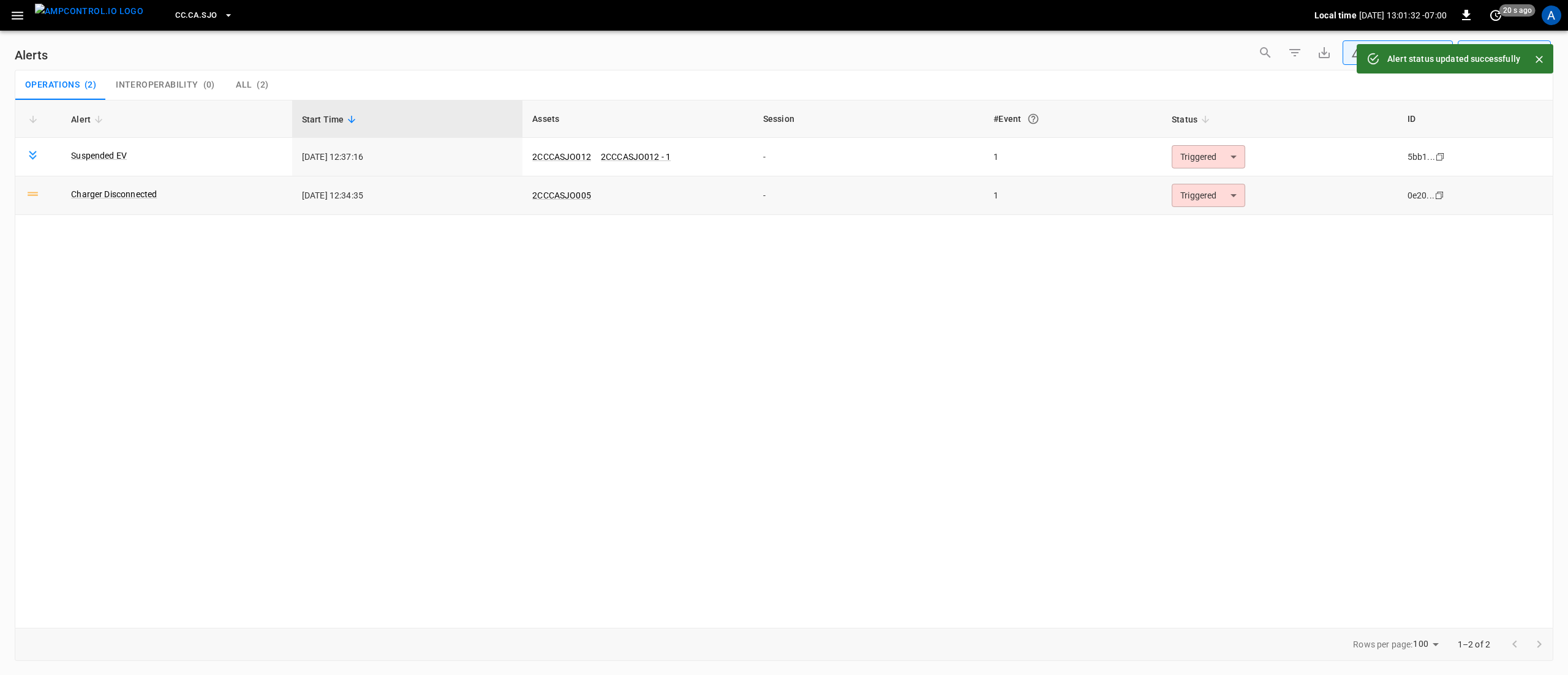
click at [1216, 202] on body "**********" at bounding box center [784, 335] width 1568 height 671
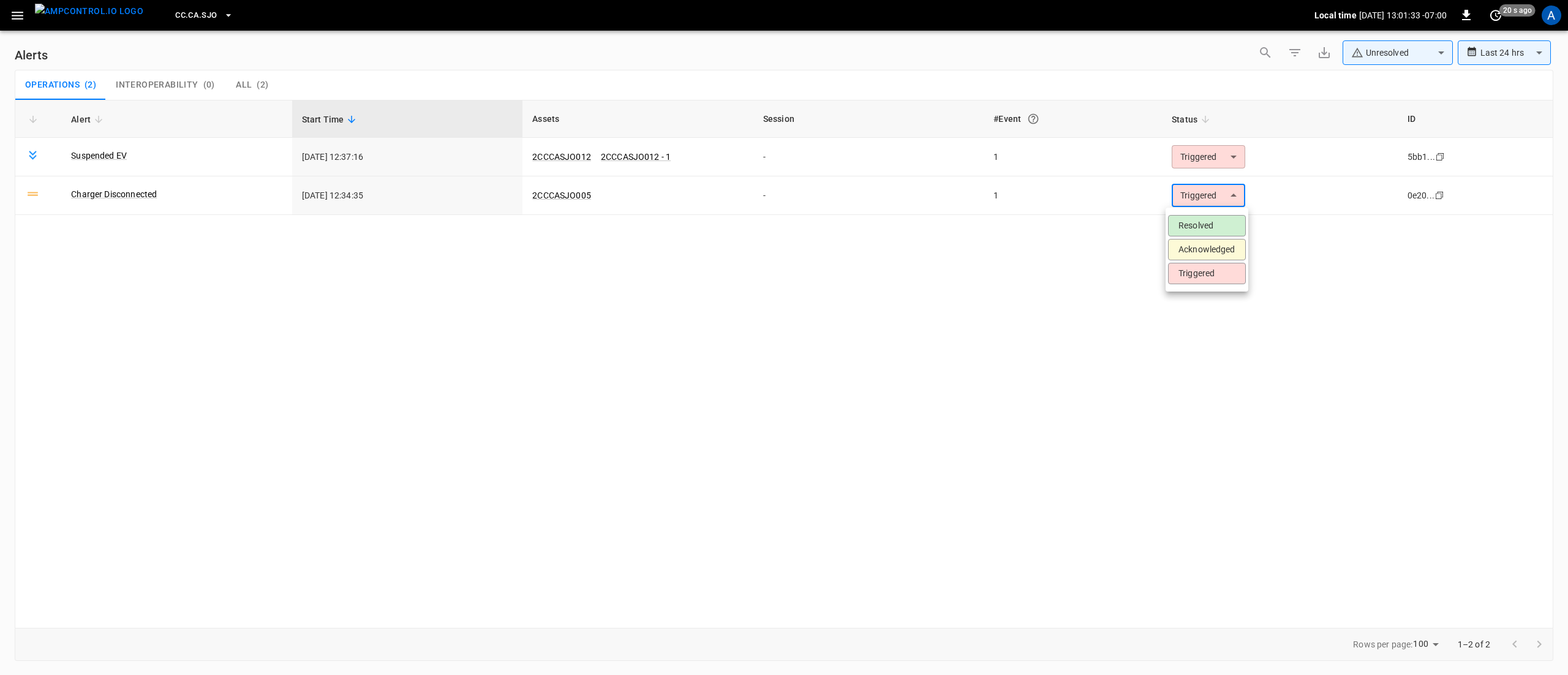
click at [1178, 134] on div at bounding box center [784, 338] width 1568 height 675
click at [1189, 155] on div "Resolved Acknowledged Triggered" at bounding box center [784, 338] width 1568 height 675
click at [1197, 156] on body "**********" at bounding box center [784, 335] width 1568 height 671
click at [1208, 190] on li "Resolved" at bounding box center [1207, 187] width 78 height 22
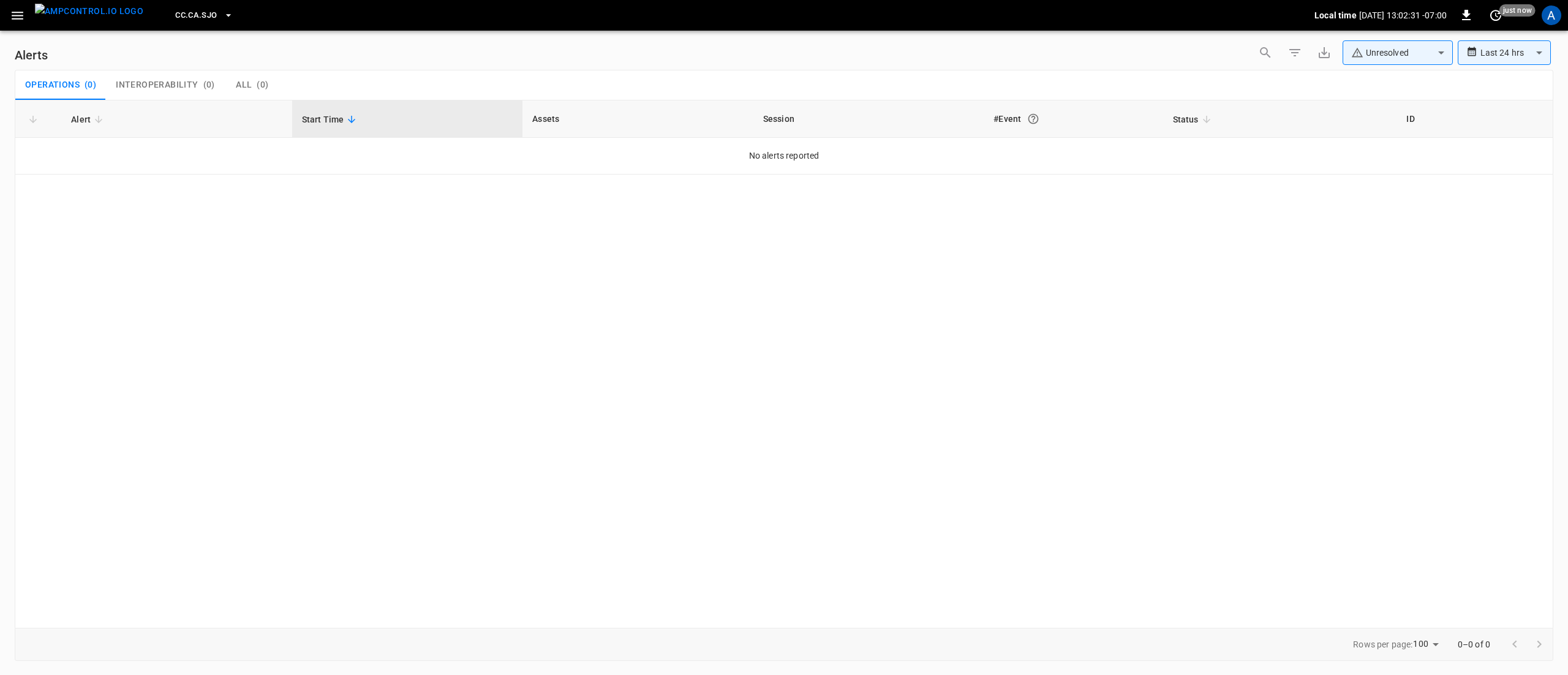
click at [11, 10] on button "button" at bounding box center [18, 16] width 25 height 22
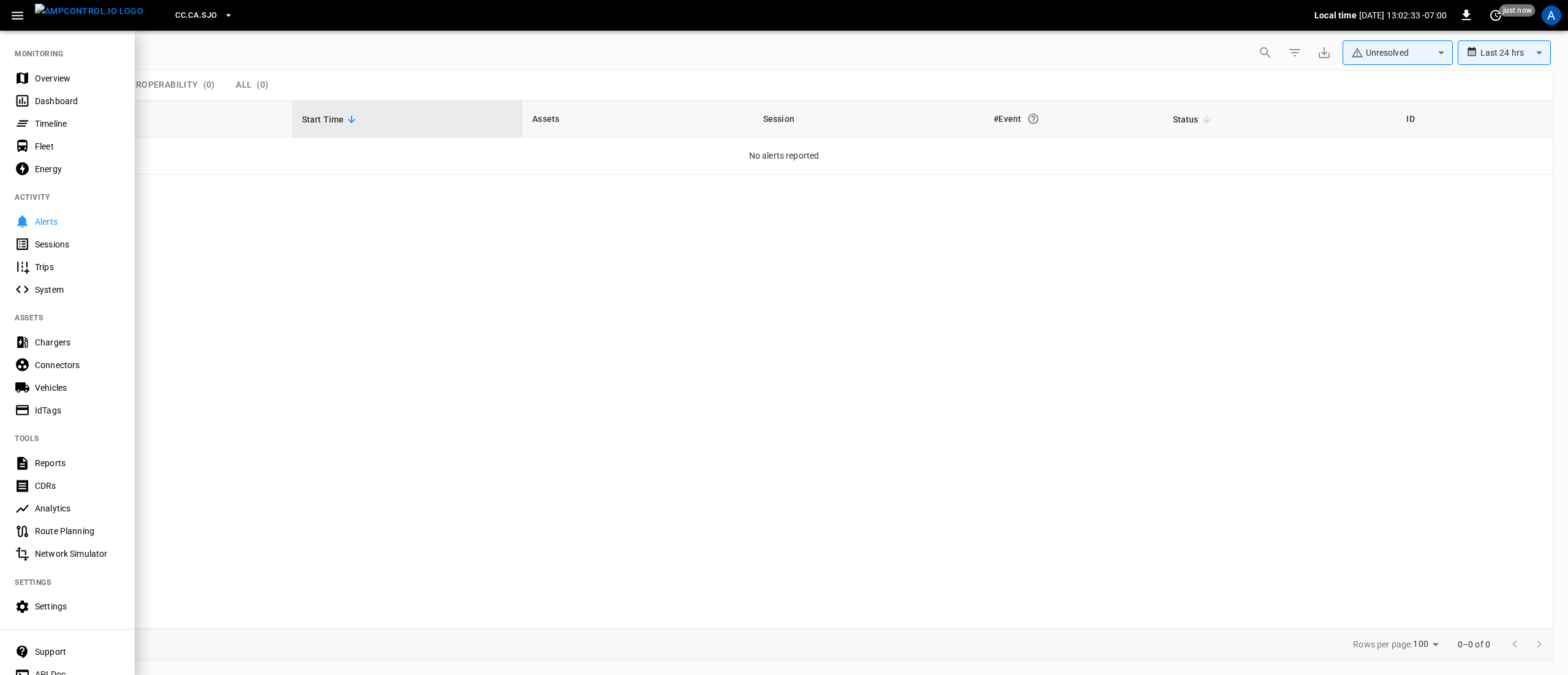
click at [178, 13] on span "CC.CA.SJO" at bounding box center [196, 15] width 42 height 14
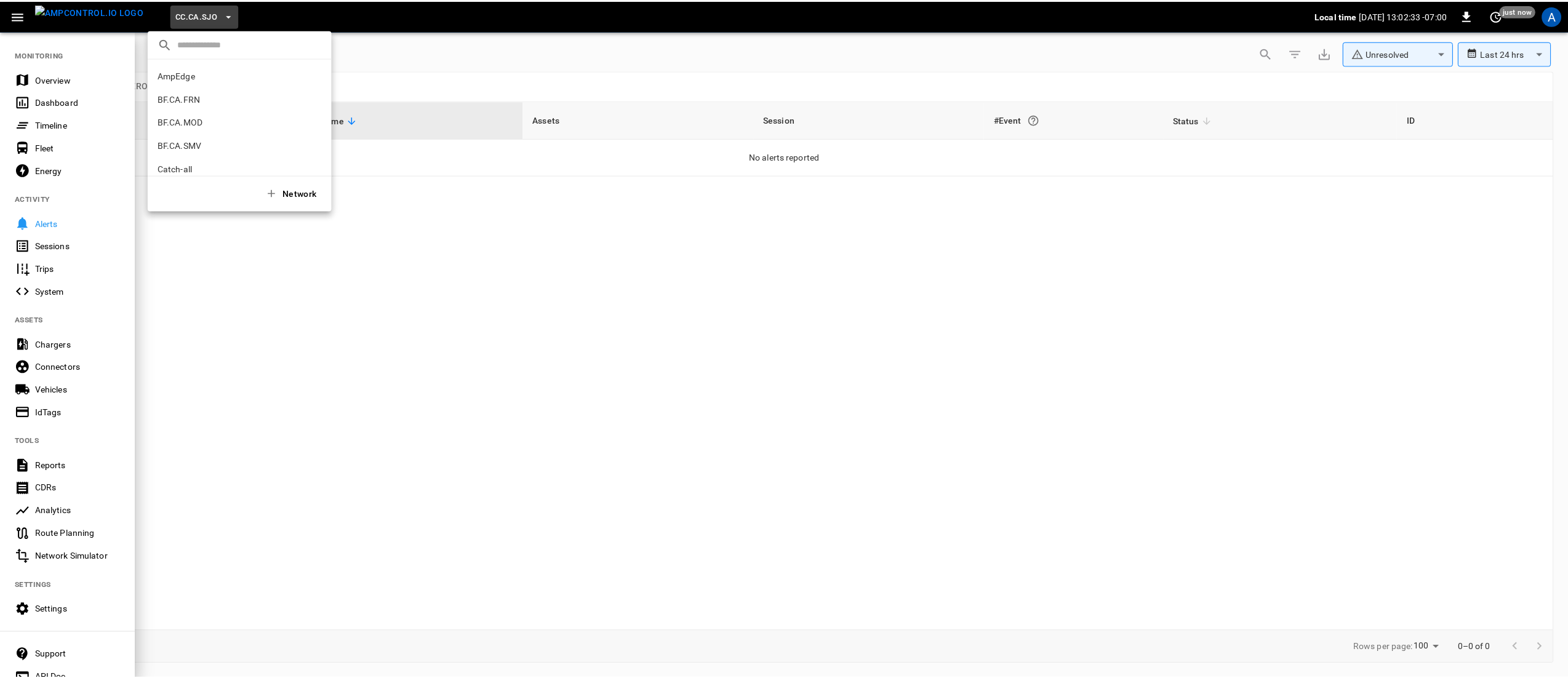
scroll to position [230, 0]
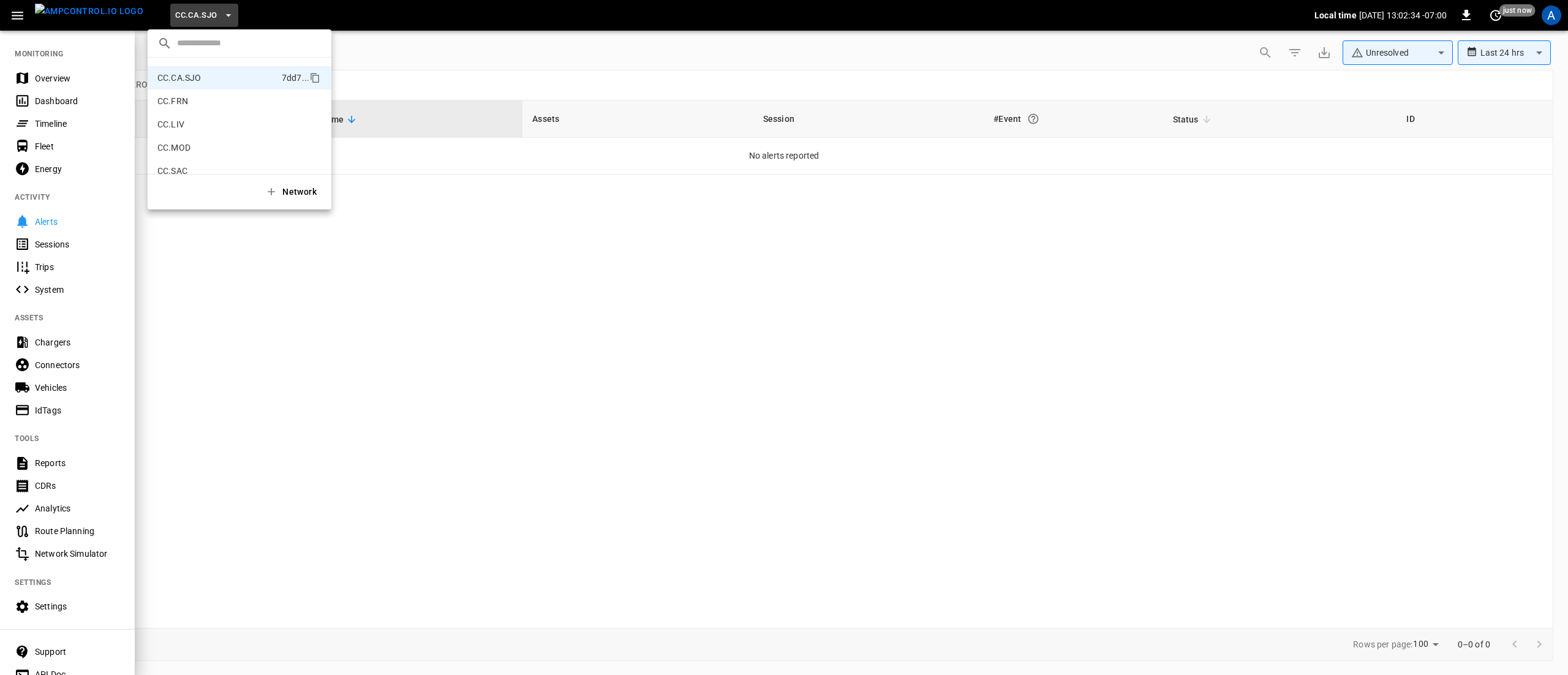
click at [57, 102] on div at bounding box center [784, 338] width 1568 height 675
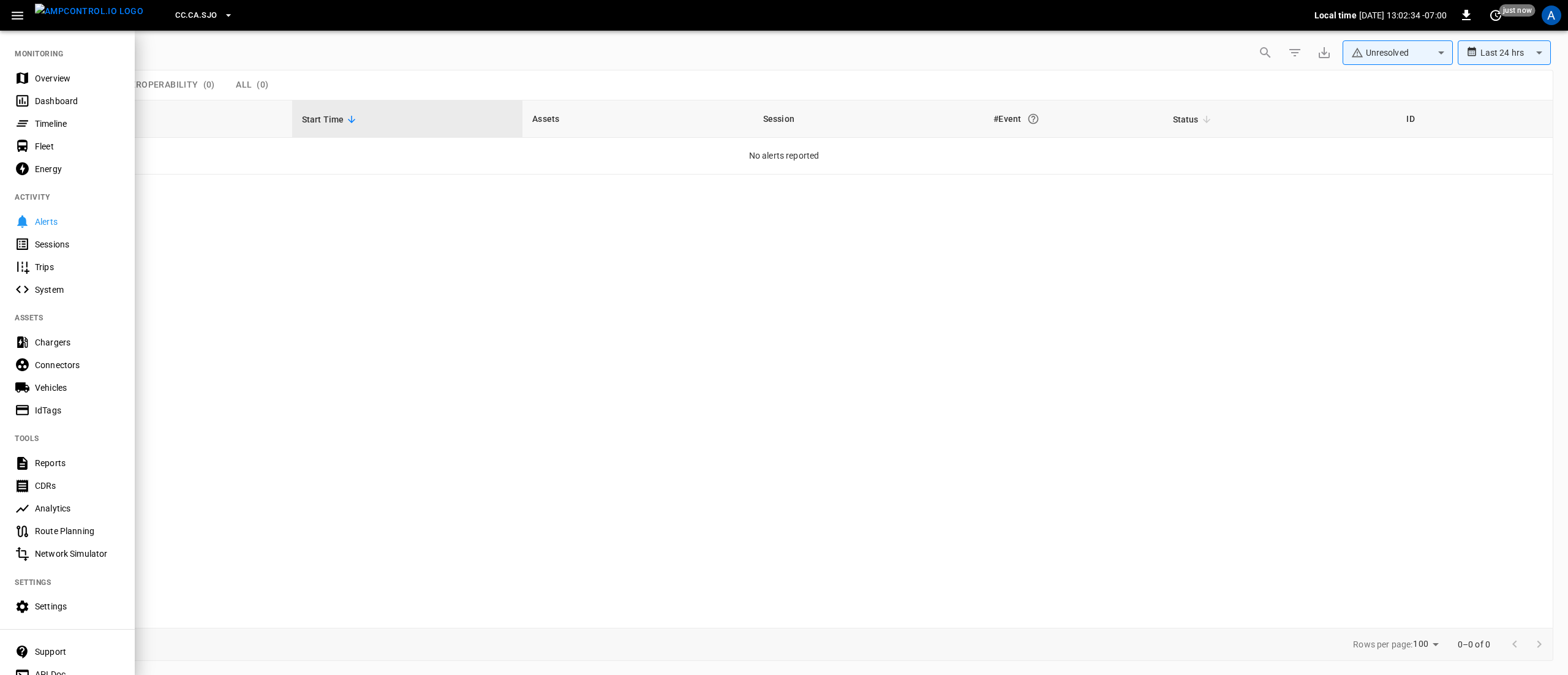
click at [57, 98] on div "Dashboard" at bounding box center [78, 101] width 85 height 12
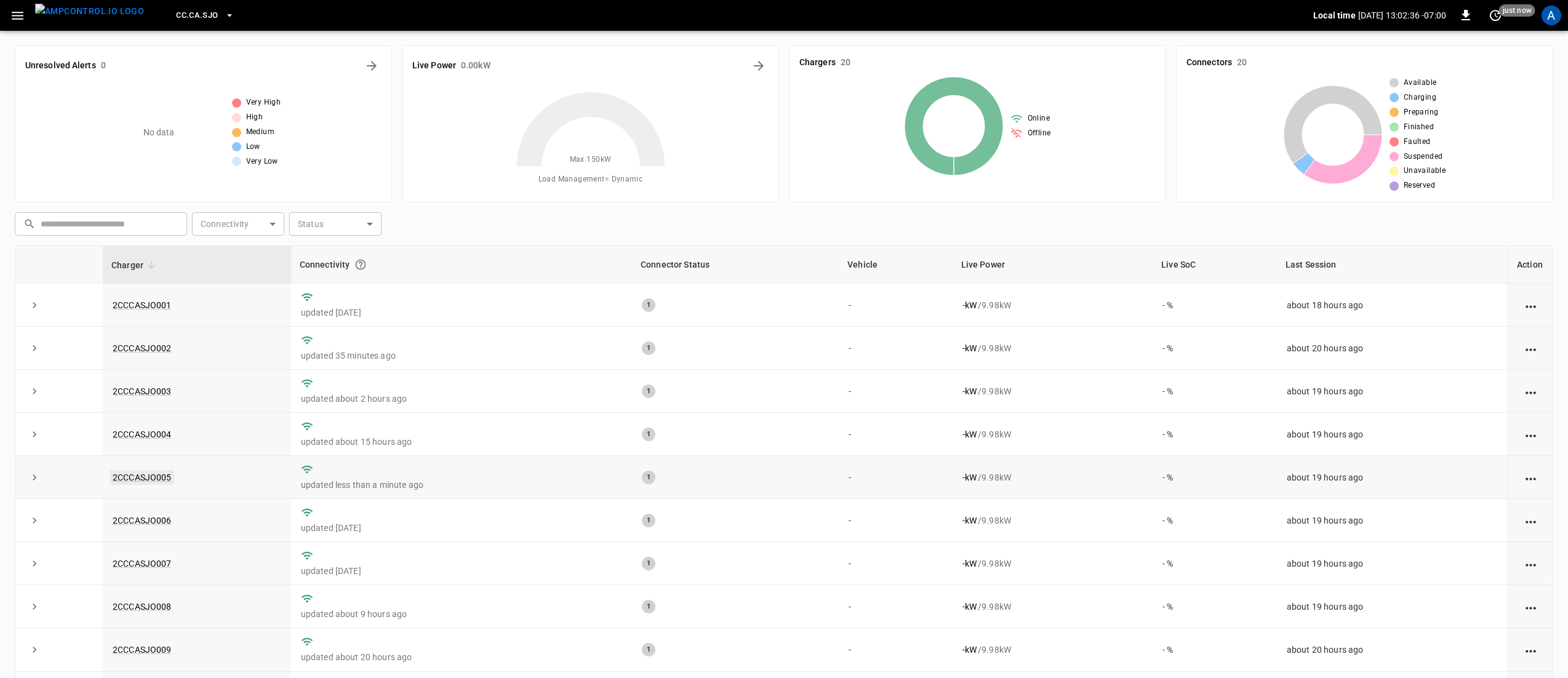
click at [142, 478] on link "2CCCASJO005" at bounding box center [142, 478] width 64 height 15
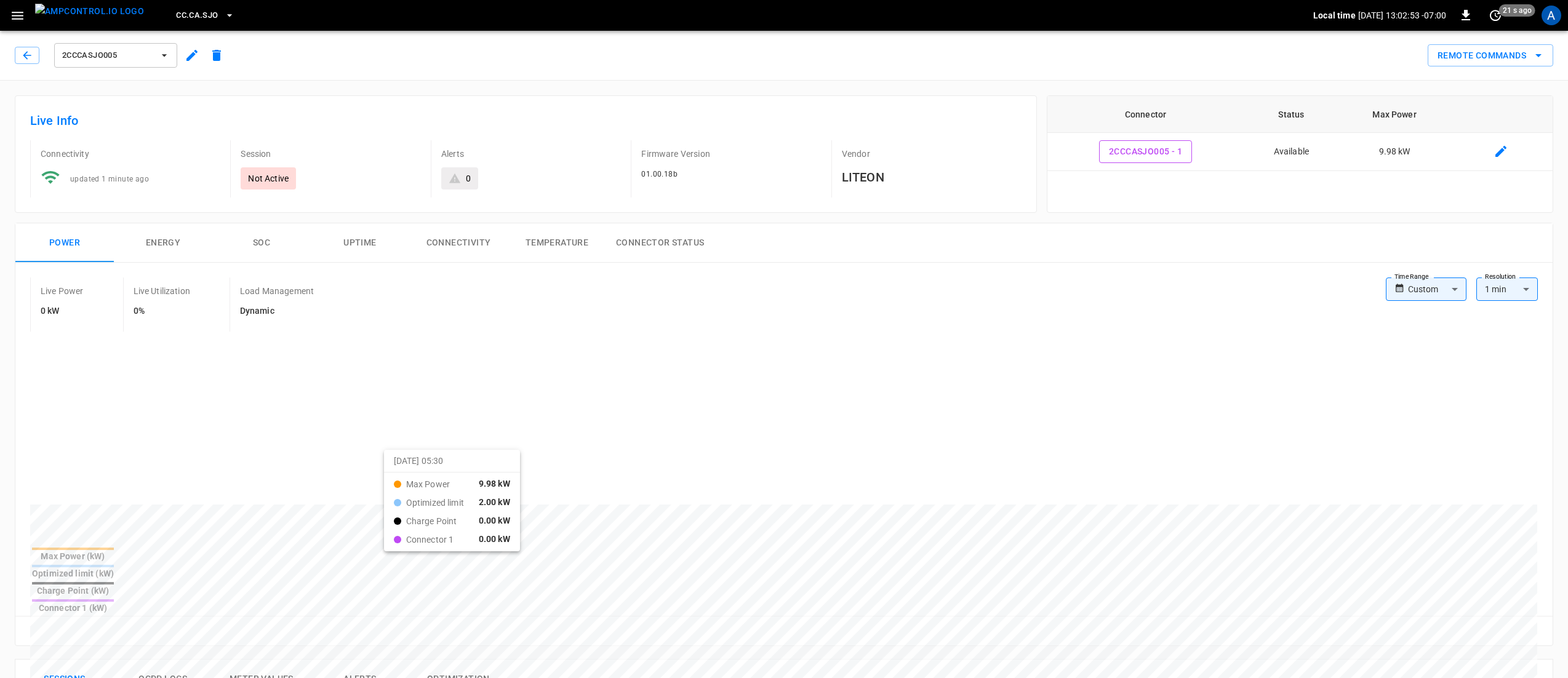
scroll to position [369, 0]
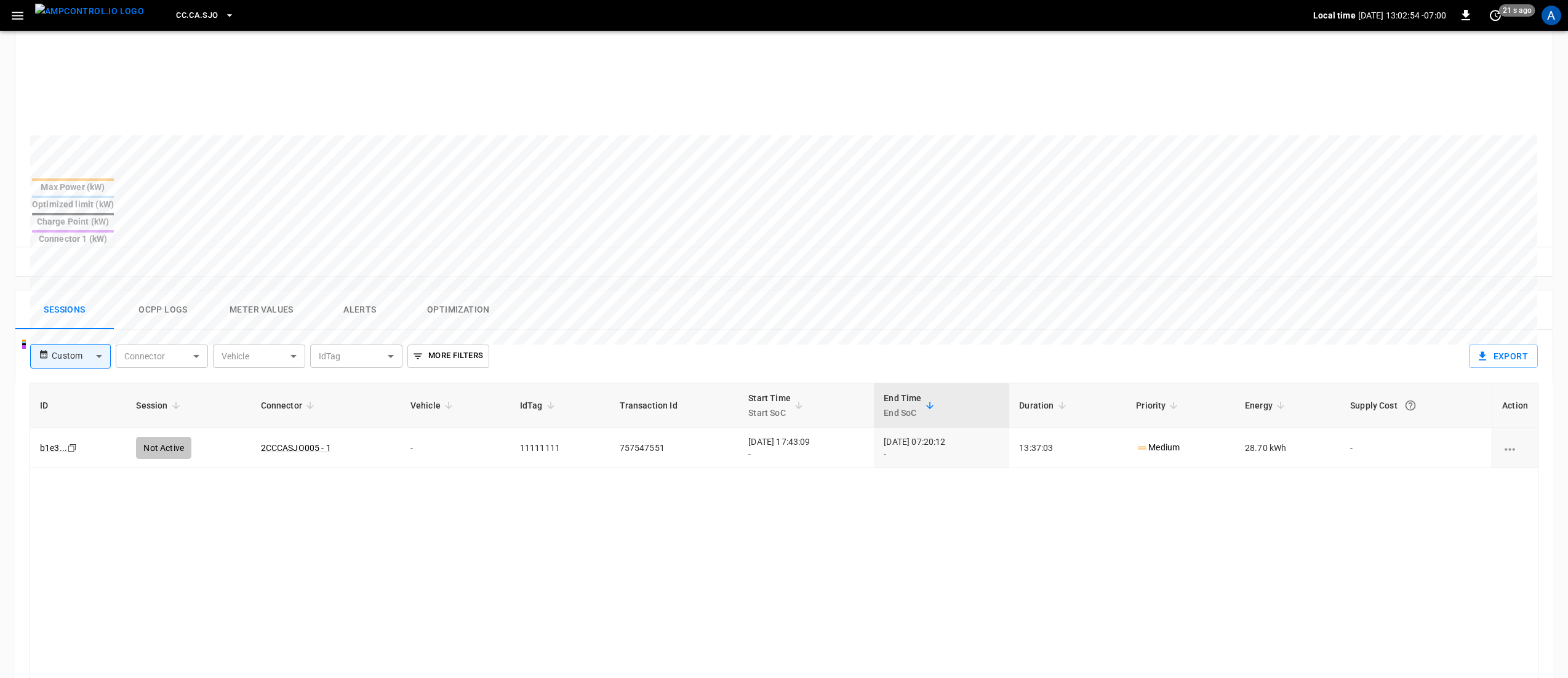
click at [353, 290] on button "Alerts" at bounding box center [359, 310] width 98 height 40
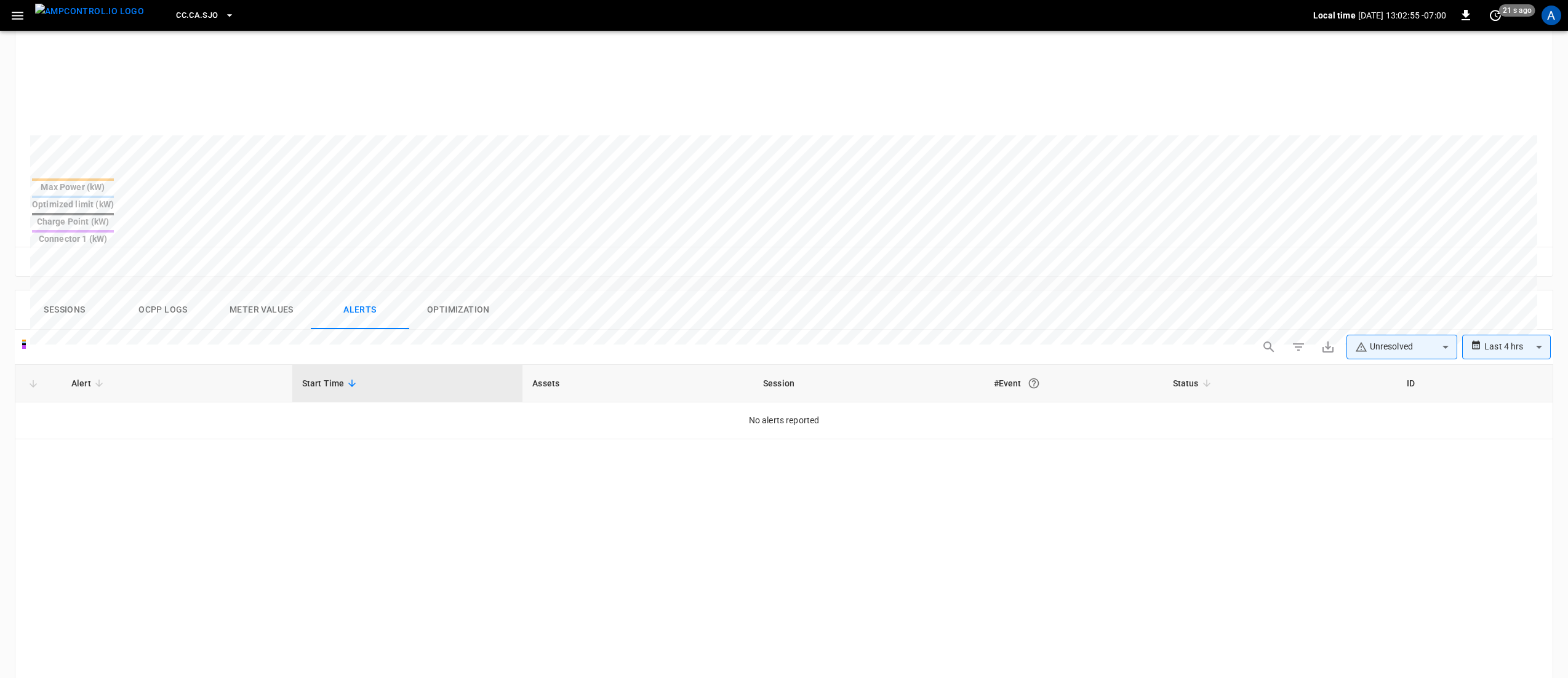
click at [1396, 317] on body "**********" at bounding box center [784, 292] width 1568 height 1322
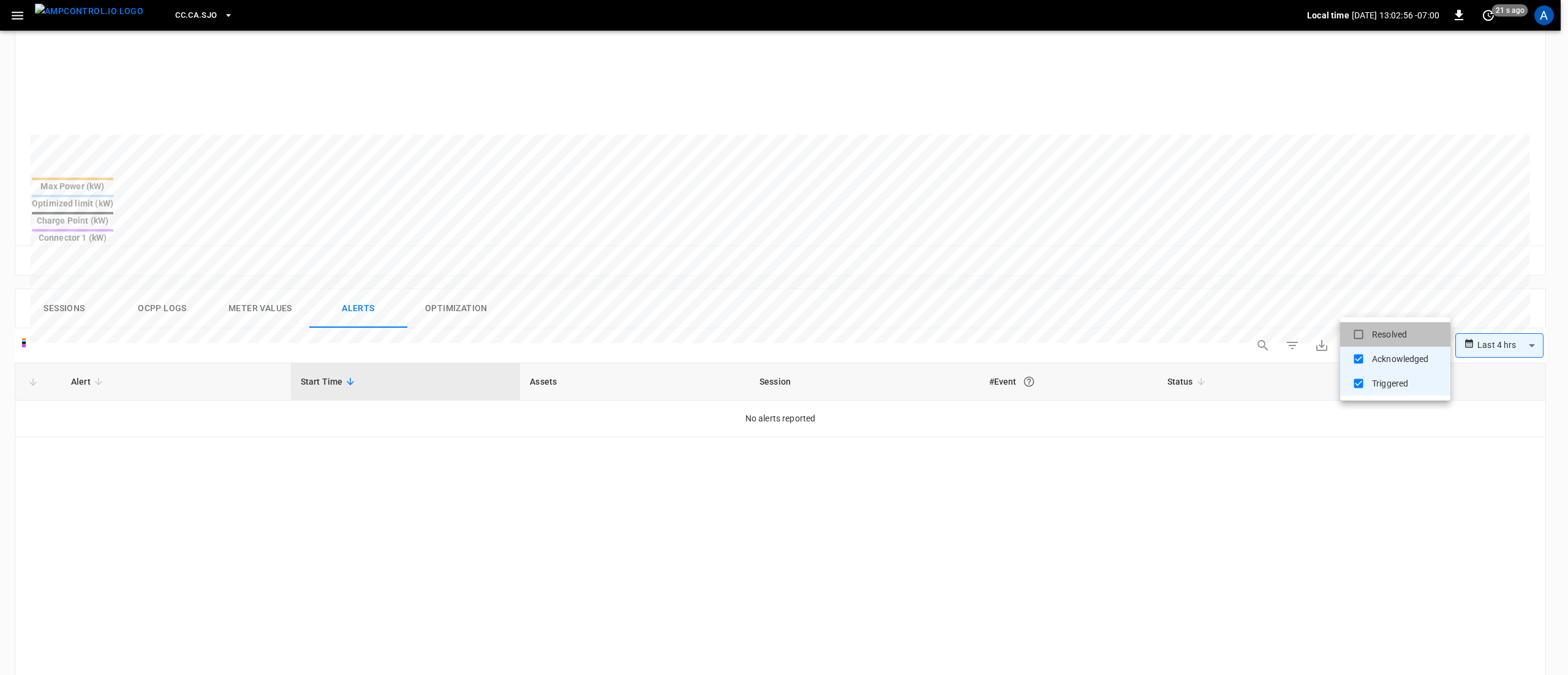
click at [1390, 338] on li "Resolved" at bounding box center [1396, 335] width 111 height 25
type input "**********"
click at [132, 390] on div at bounding box center [784, 338] width 1568 height 675
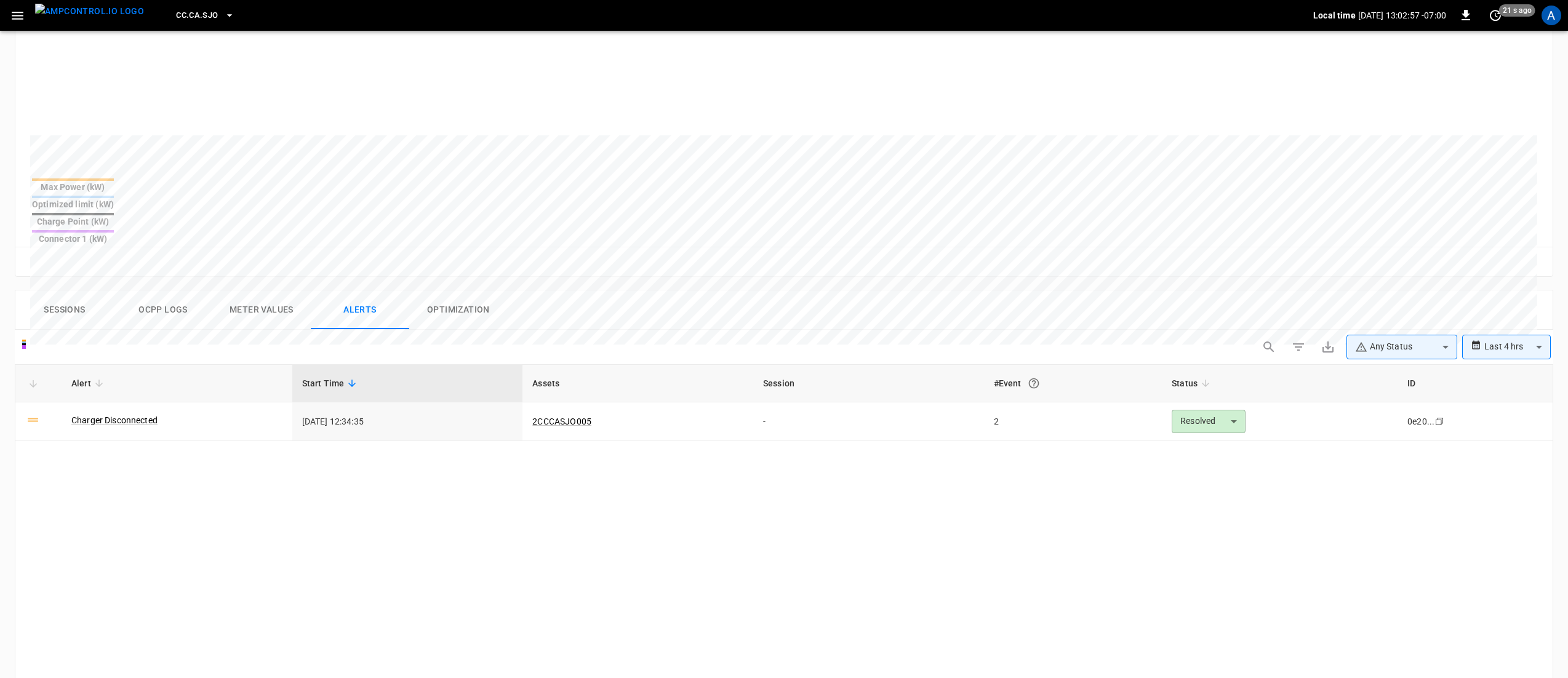
click at [134, 414] on link "Charger Disconnected" at bounding box center [114, 420] width 86 height 12
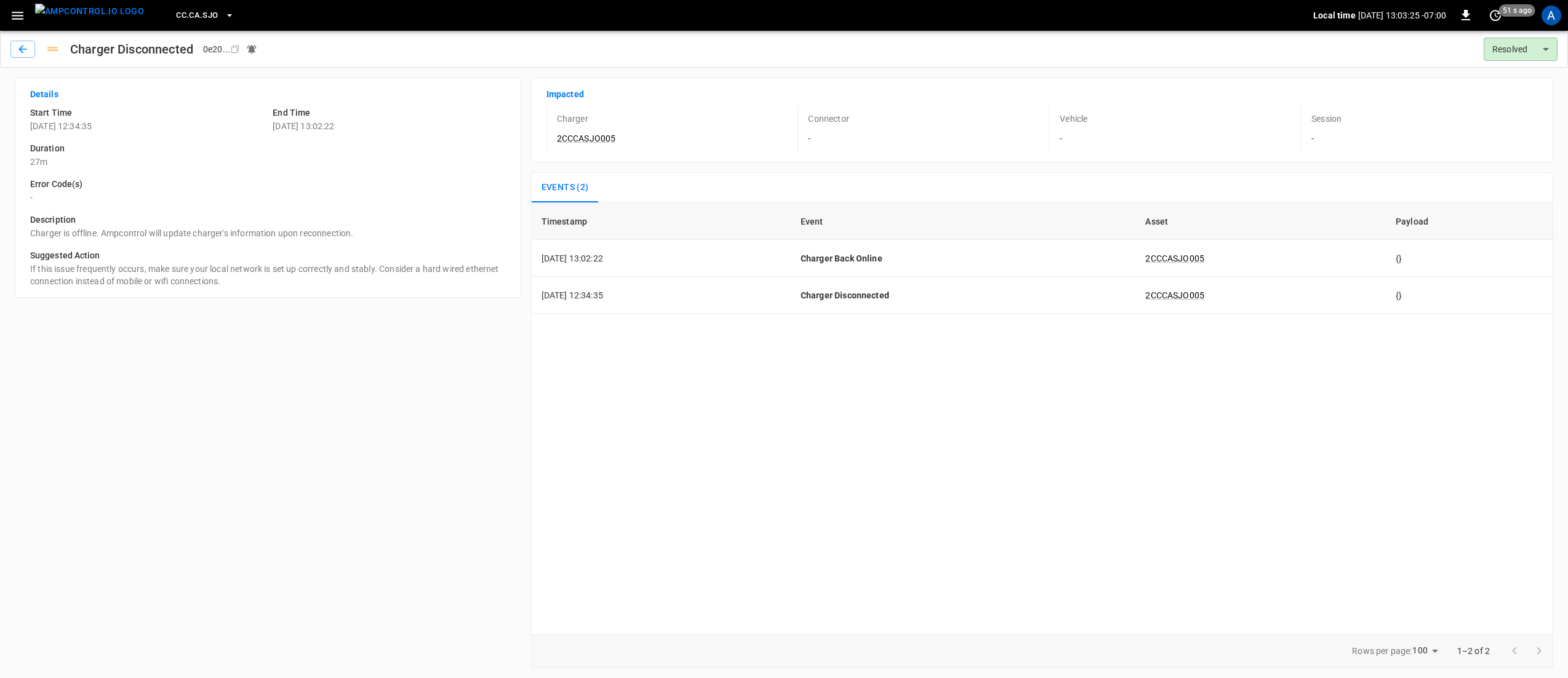
click at [16, 19] on icon "button" at bounding box center [18, 16] width 12 height 8
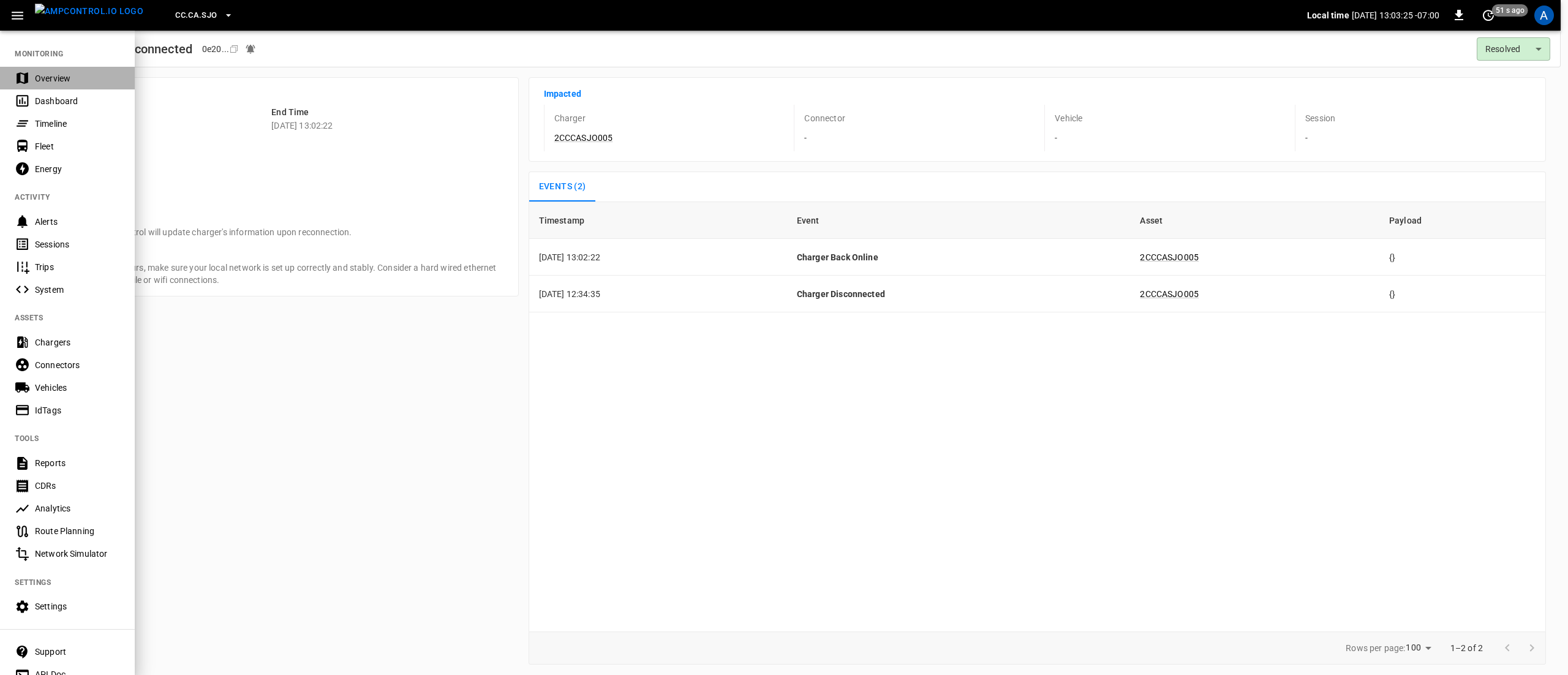
drag, startPoint x: 66, startPoint y: 86, endPoint x: 76, endPoint y: 58, distance: 29.7
click at [66, 86] on div "Overview" at bounding box center [67, 78] width 134 height 22
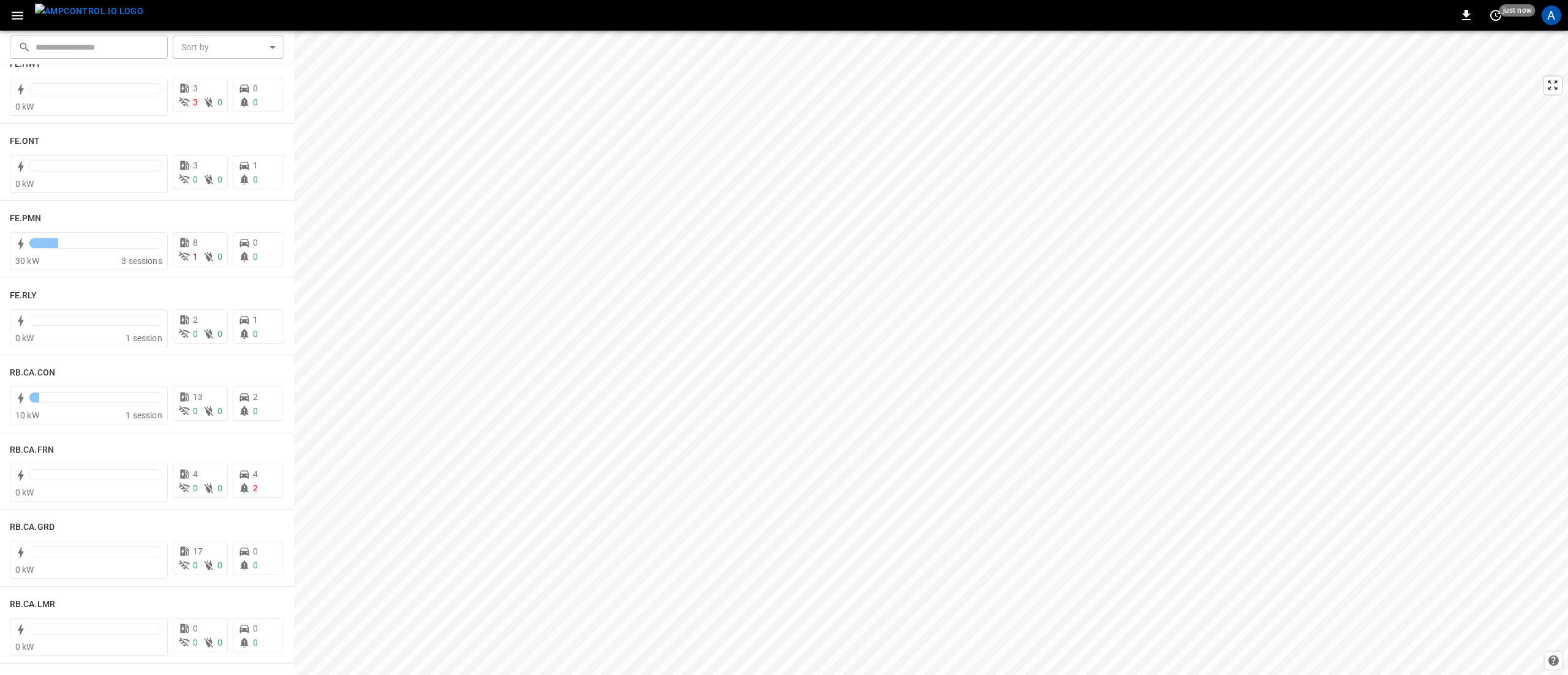
scroll to position [980, 0]
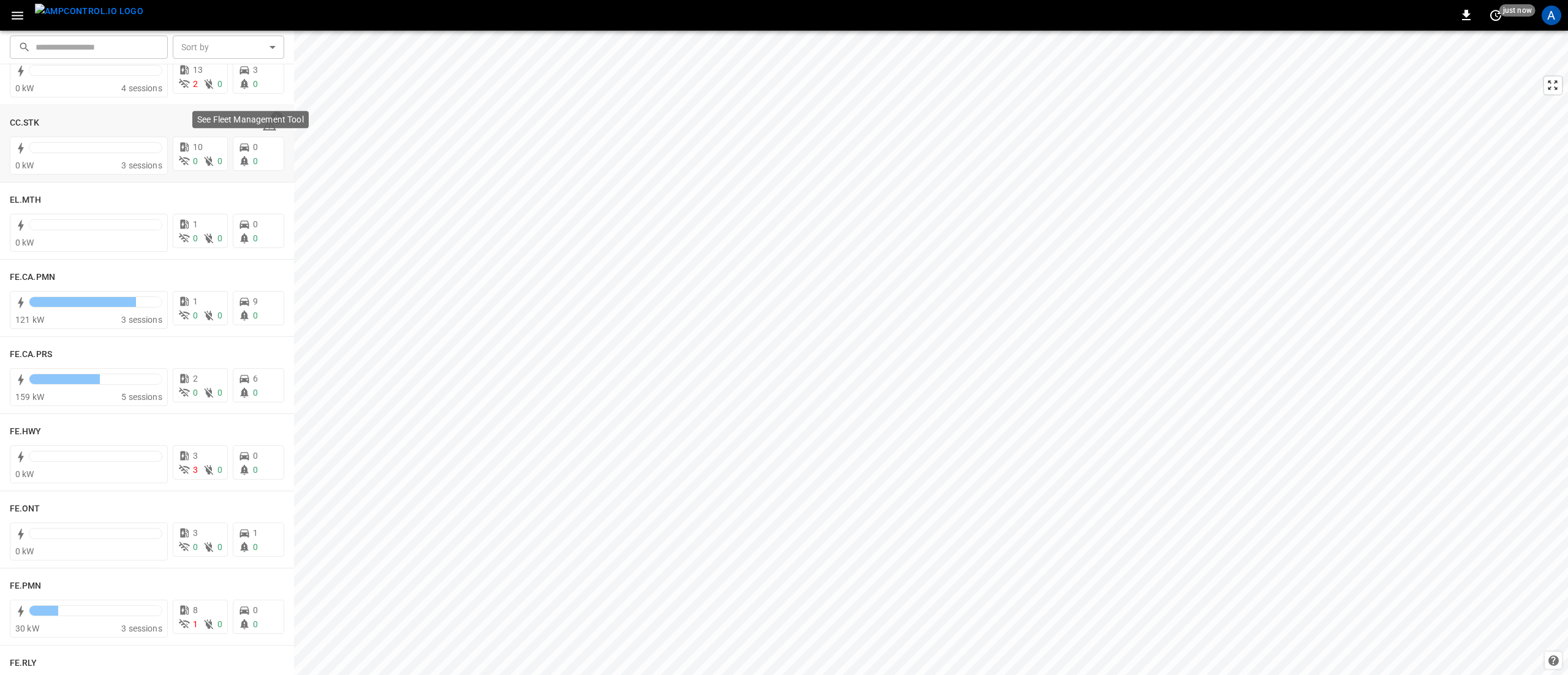
click at [262, 121] on p "See Fleet Management Tool" at bounding box center [250, 119] width 107 height 12
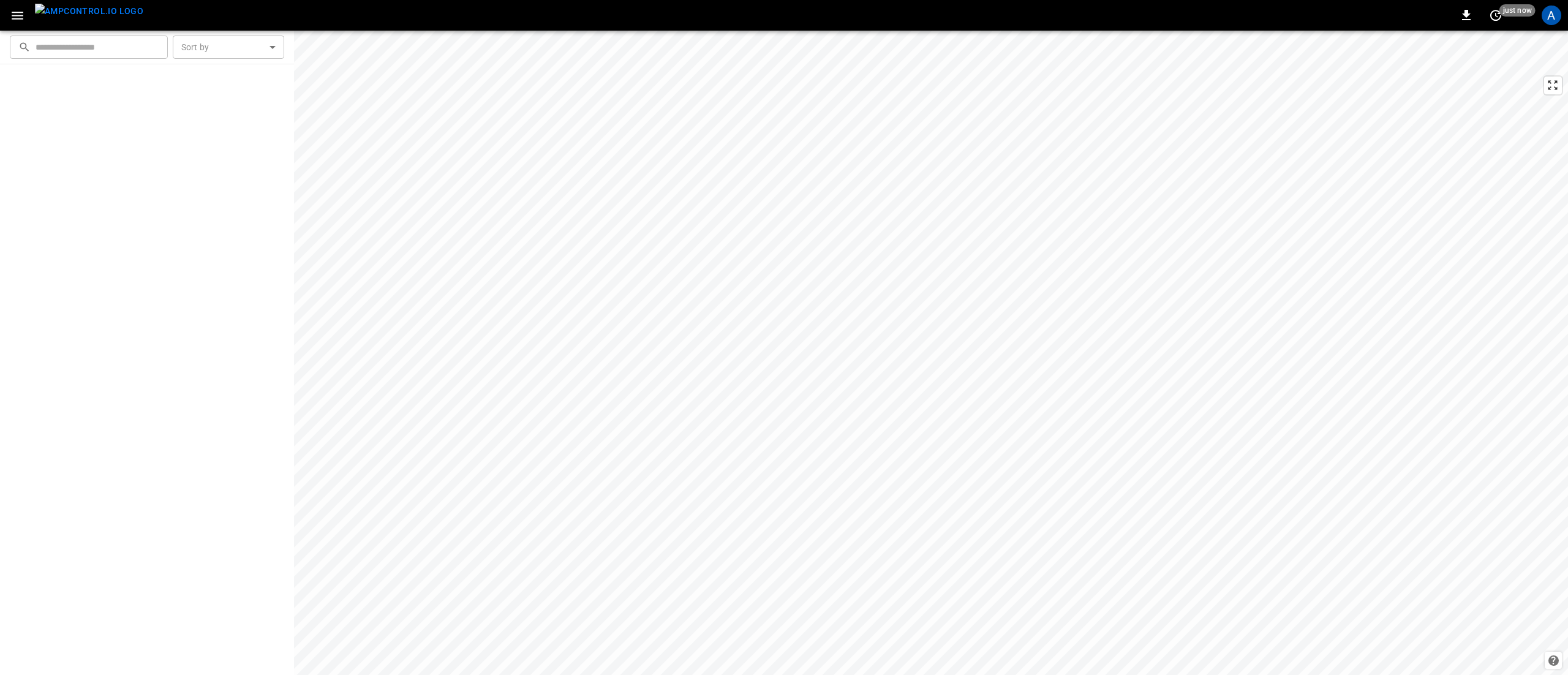
scroll to position [0, 0]
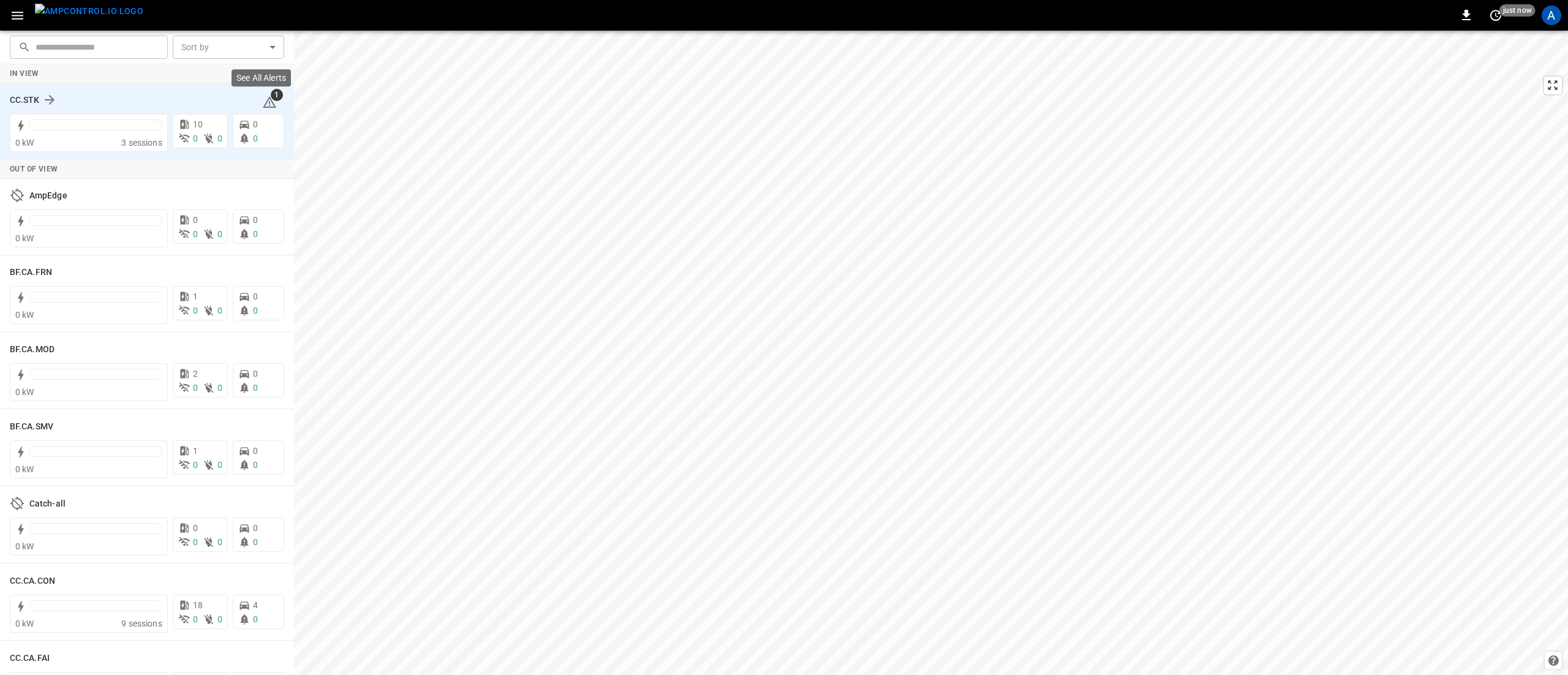
click at [267, 101] on icon at bounding box center [270, 102] width 15 height 15
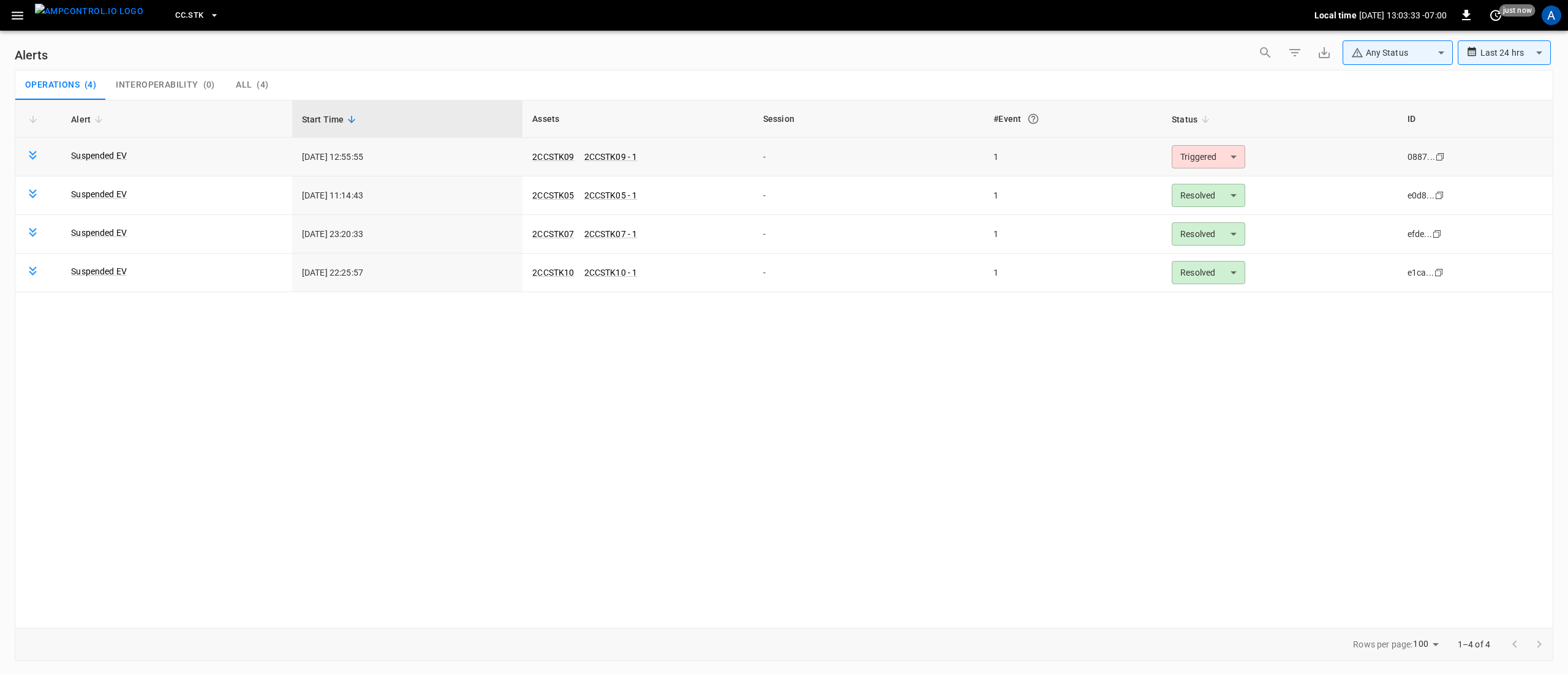
click at [1224, 161] on body "**********" at bounding box center [784, 335] width 1568 height 671
click at [1210, 184] on li "Resolved" at bounding box center [1207, 187] width 78 height 22
type input "********"
